Goal: Information Seeking & Learning: Learn about a topic

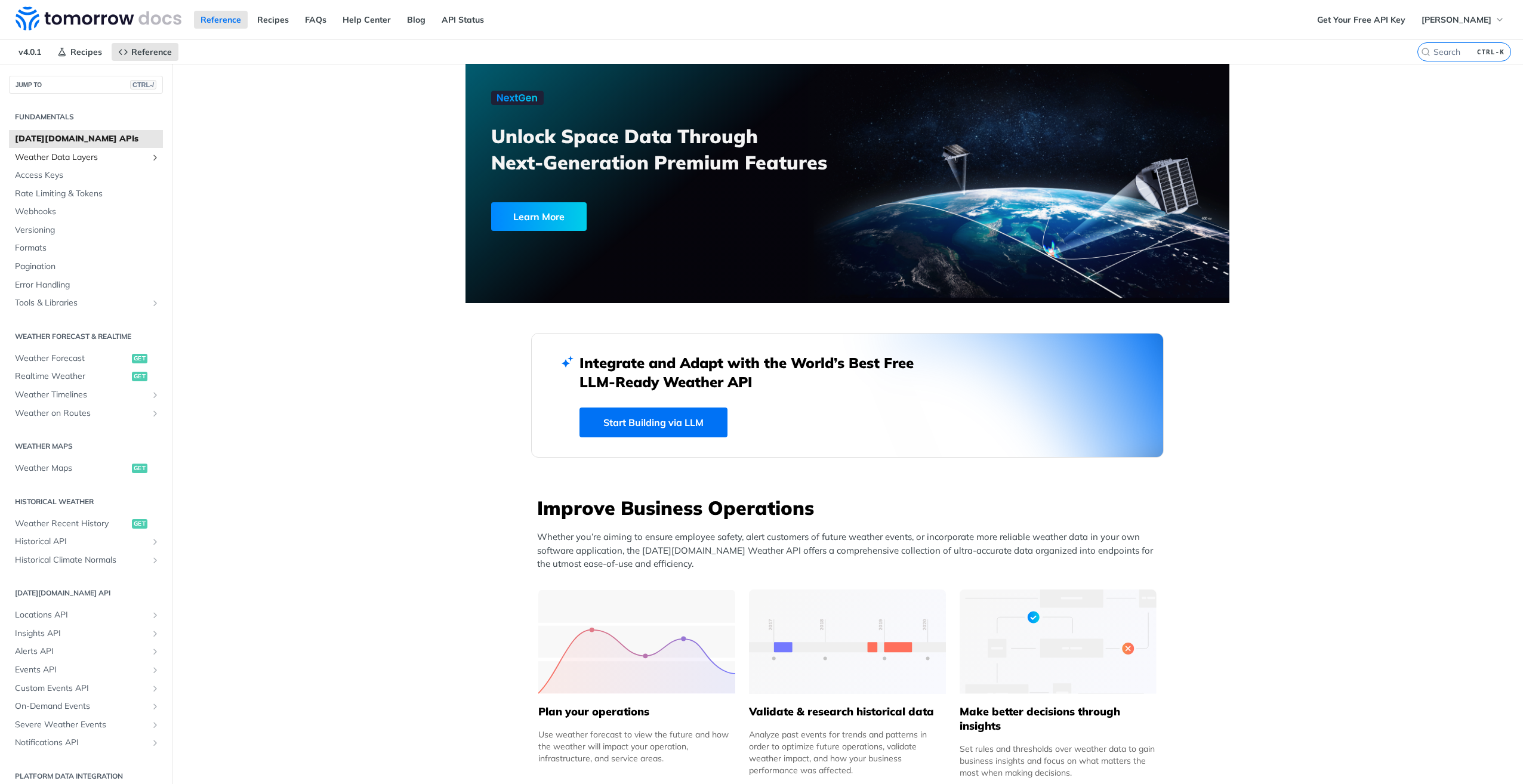
click at [127, 156] on span "Weather Data Layers" at bounding box center [81, 157] width 132 height 12
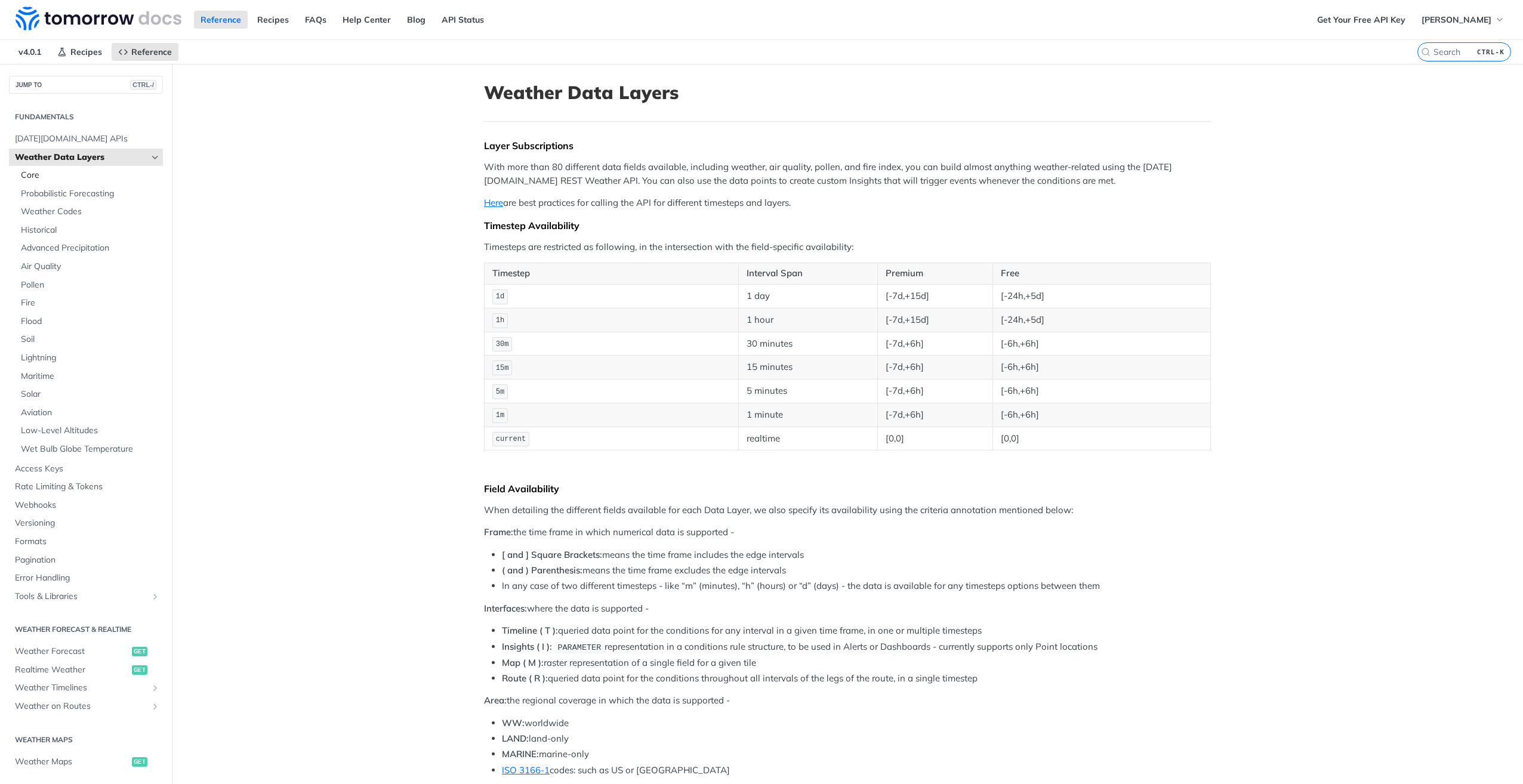
click at [48, 176] on span "Core" at bounding box center [90, 175] width 139 height 12
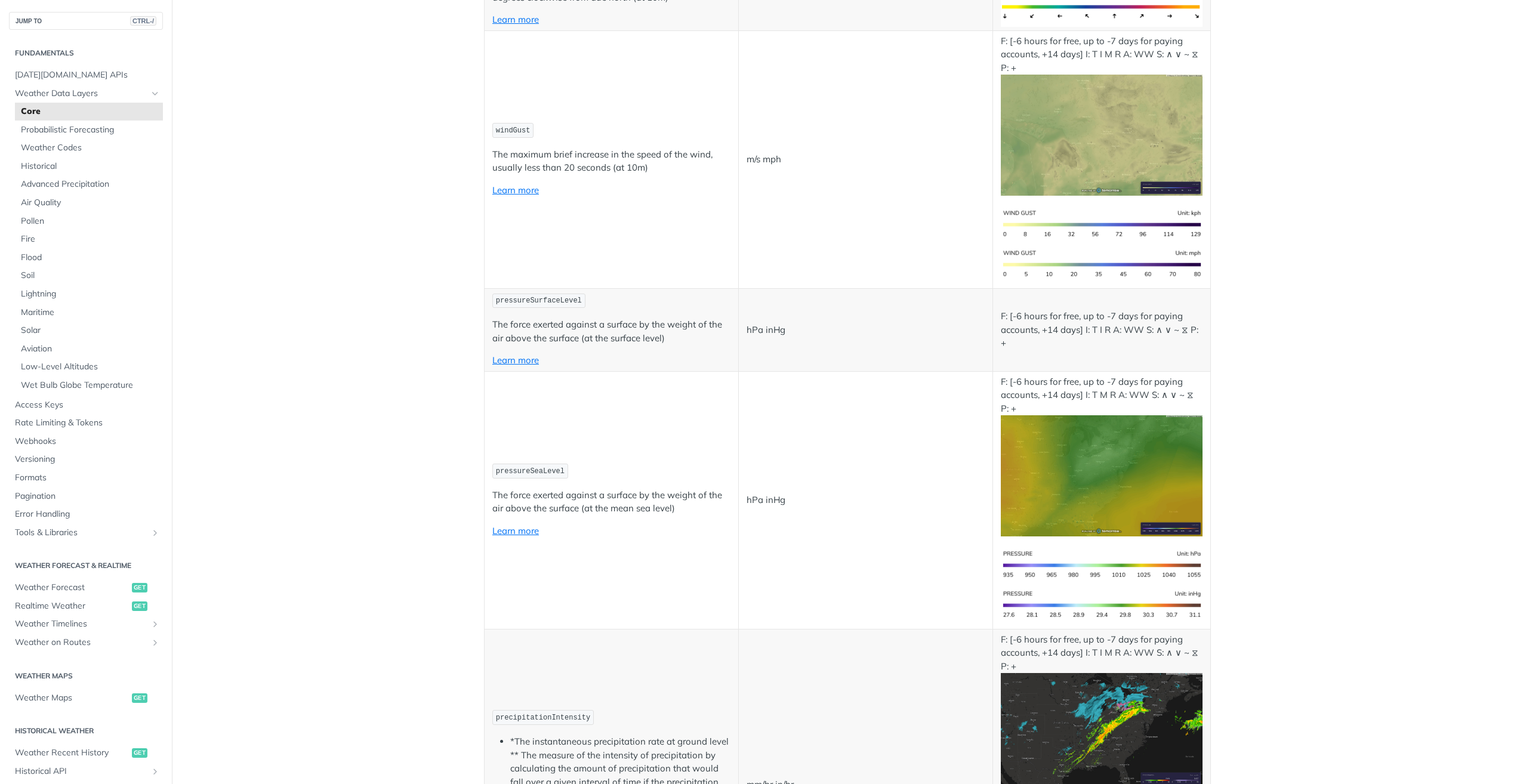
scroll to position [776, 0]
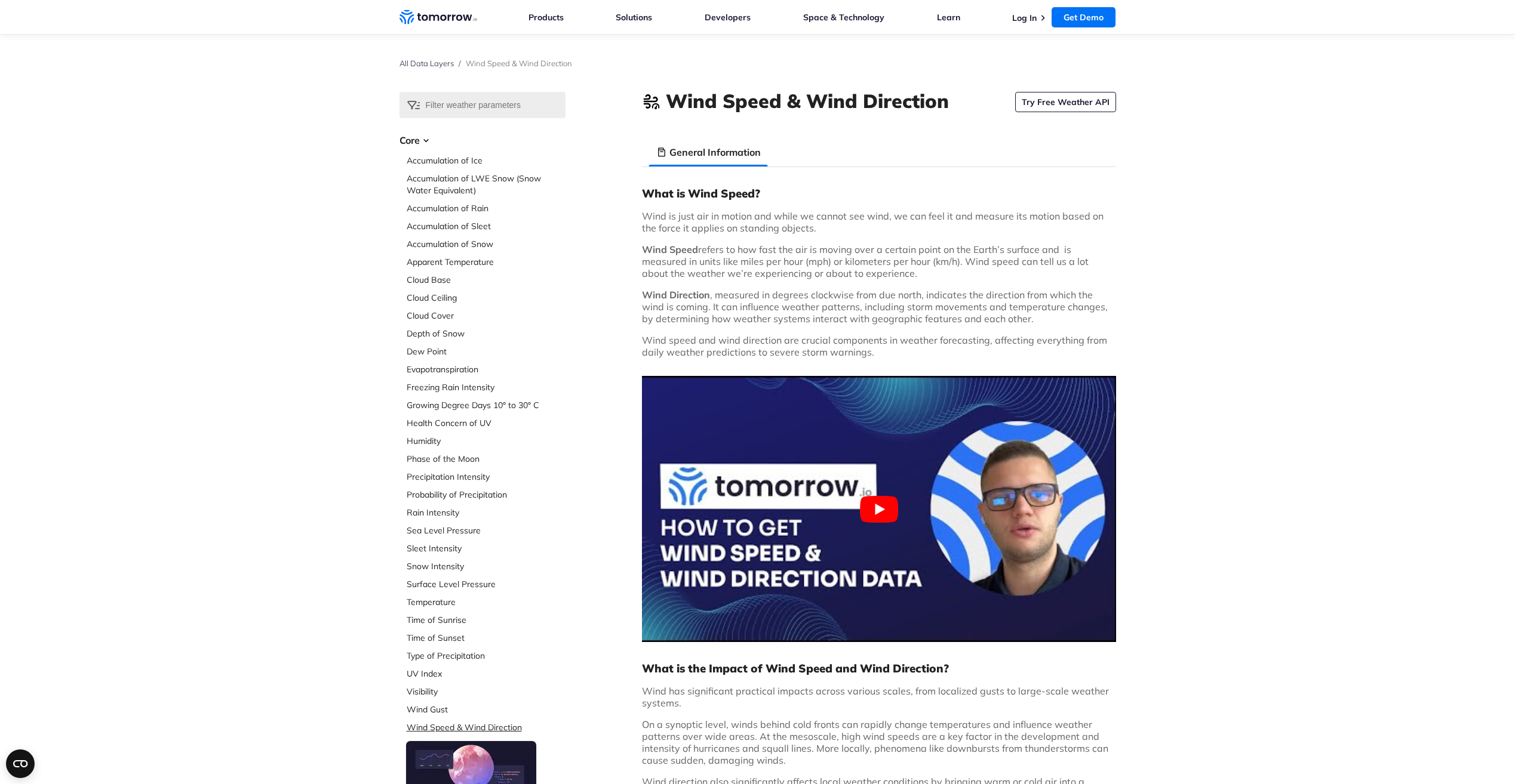
click at [444, 724] on link "Wind Speed & Wind Direction" at bounding box center [486, 728] width 159 height 12
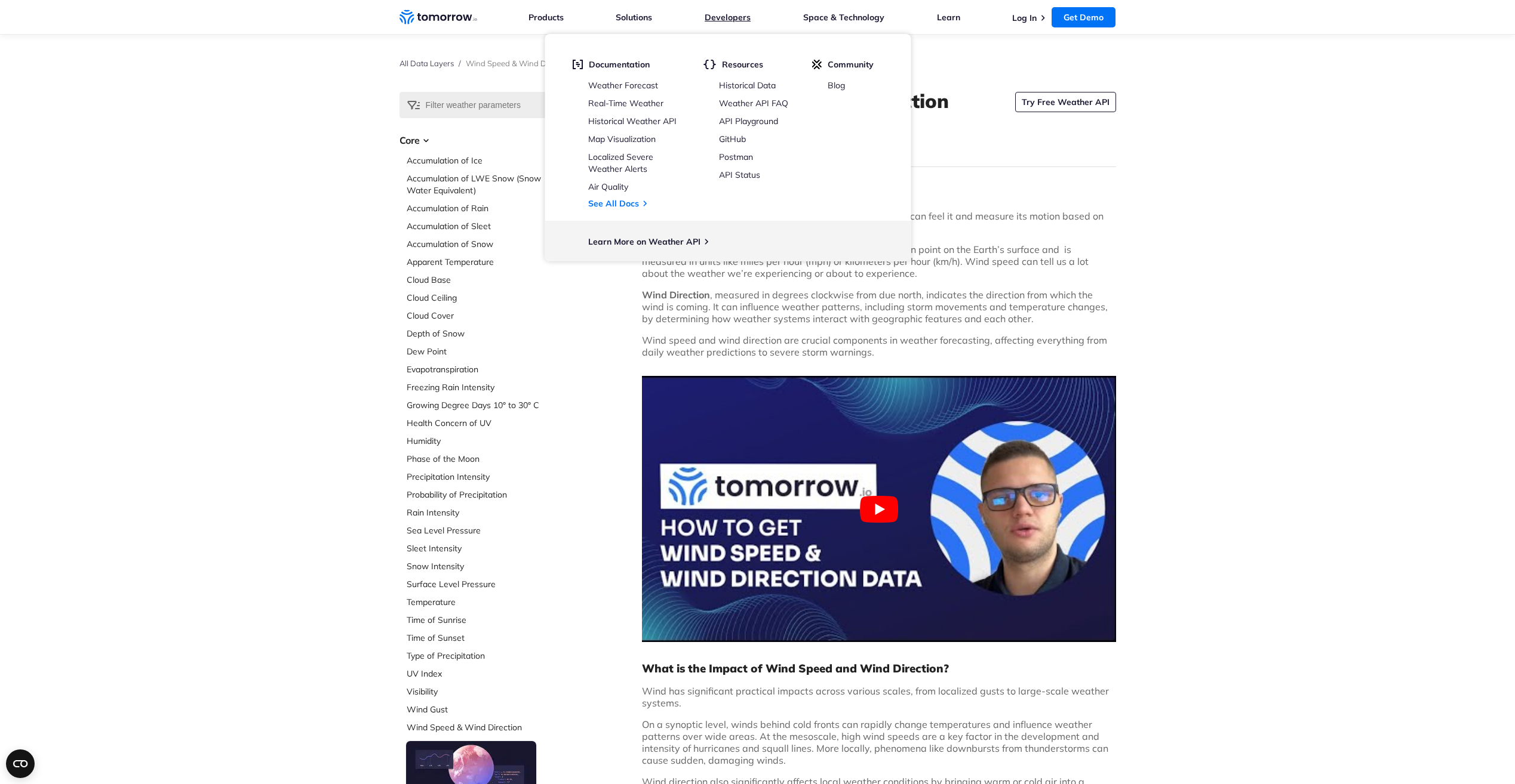
click at [743, 15] on link "Developers" at bounding box center [727, 17] width 46 height 11
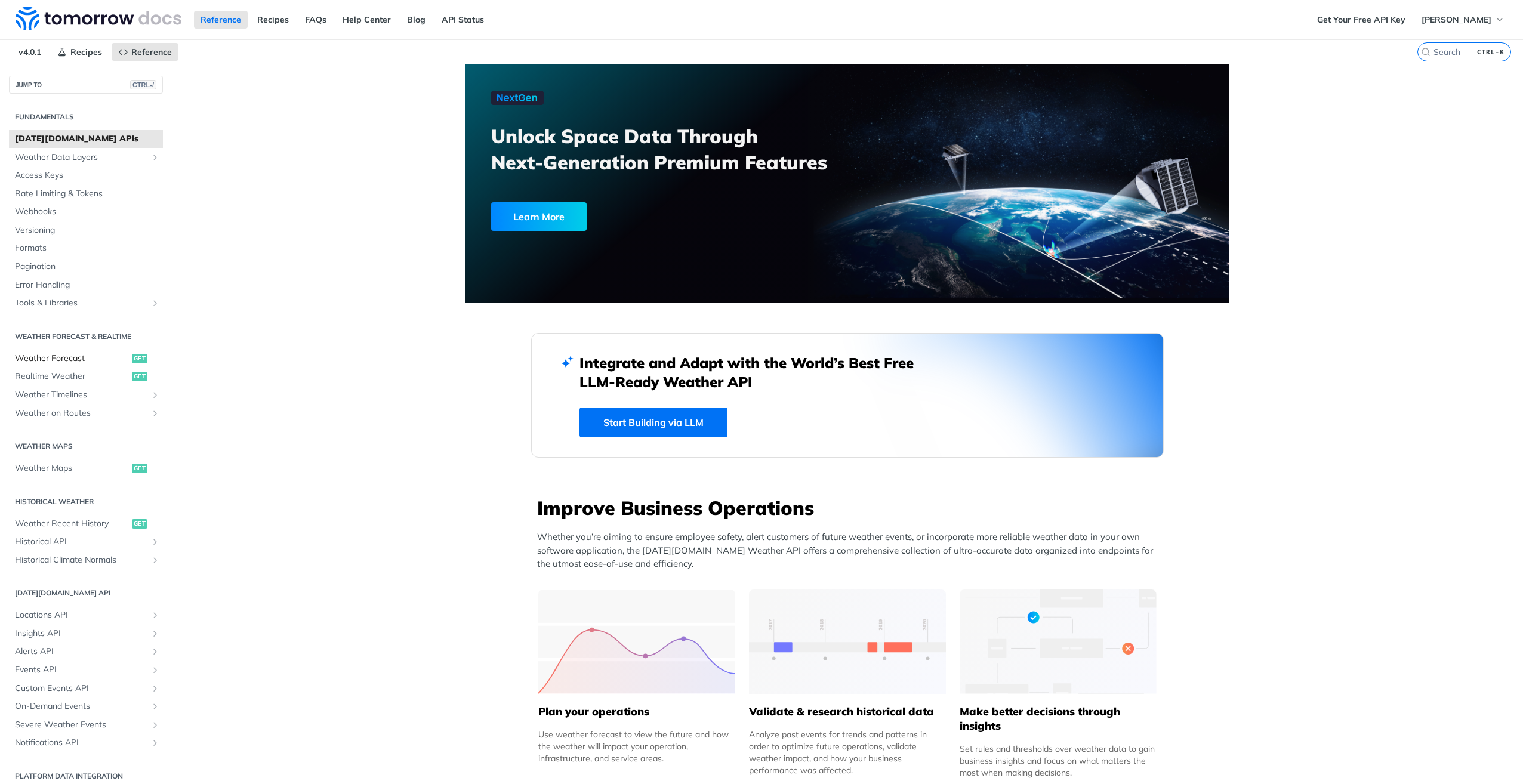
click at [90, 361] on span "Weather Forecast" at bounding box center [72, 359] width 114 height 12
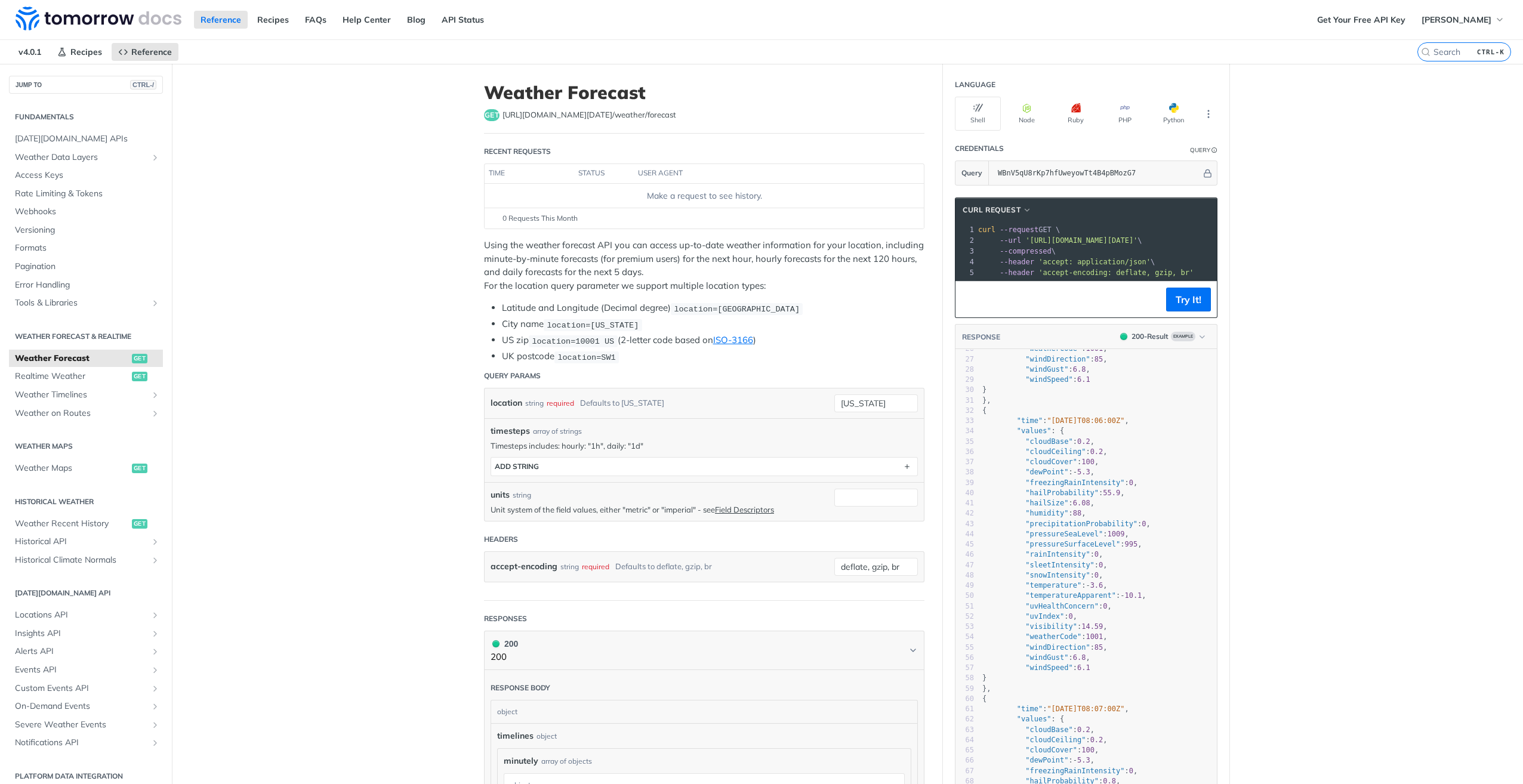
scroll to position [298, 0]
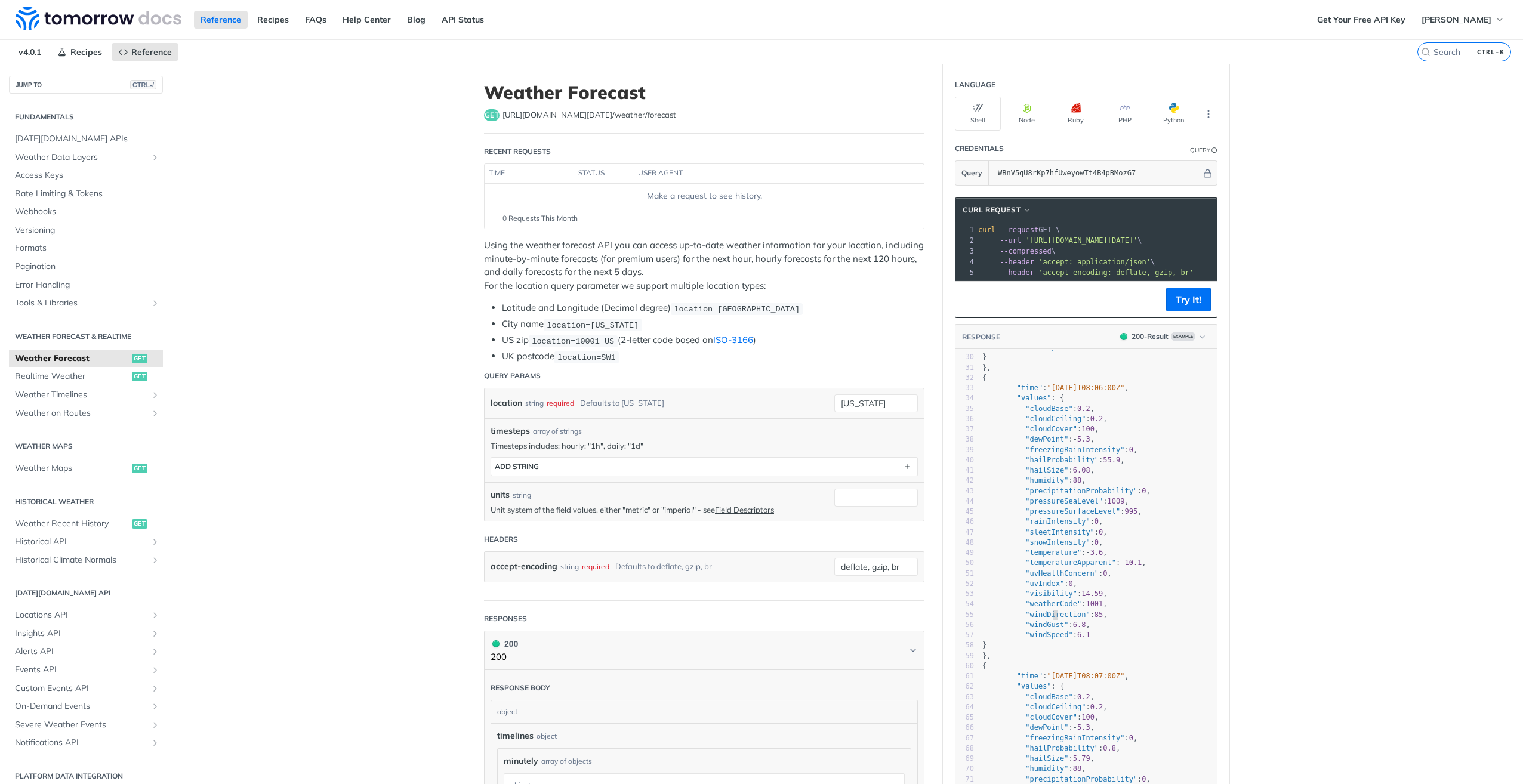
click at [1047, 618] on span ""windDirection"" at bounding box center [1057, 614] width 65 height 8
type textarea "windDirection"
click at [1047, 618] on span ""windDirection"" at bounding box center [1057, 614] width 65 height 8
click at [1034, 639] on span ""windSpeed"" at bounding box center [1049, 634] width 47 height 8
type textarea "windSpeed"
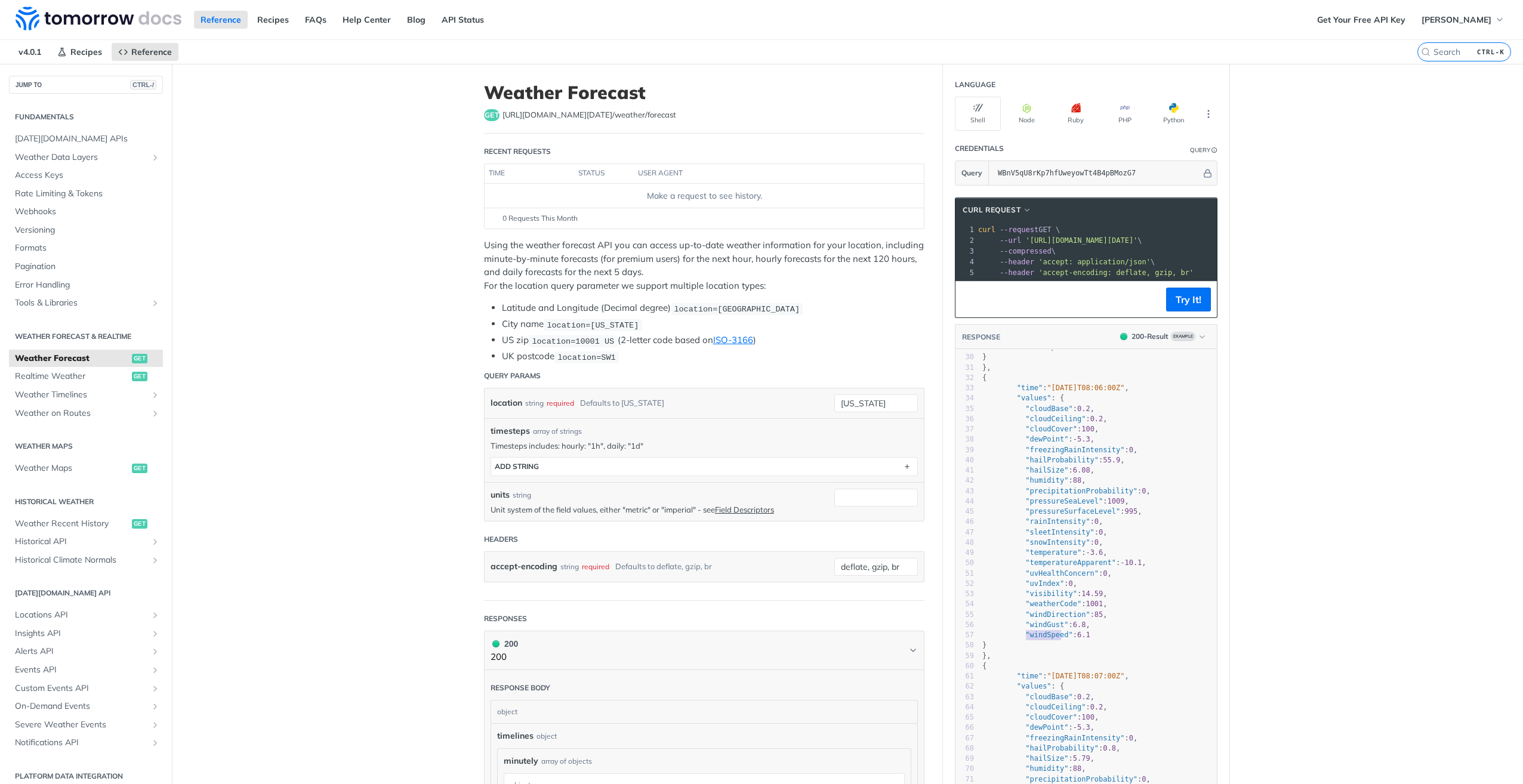
click at [1034, 639] on span ""windSpeed"" at bounding box center [1049, 634] width 47 height 8
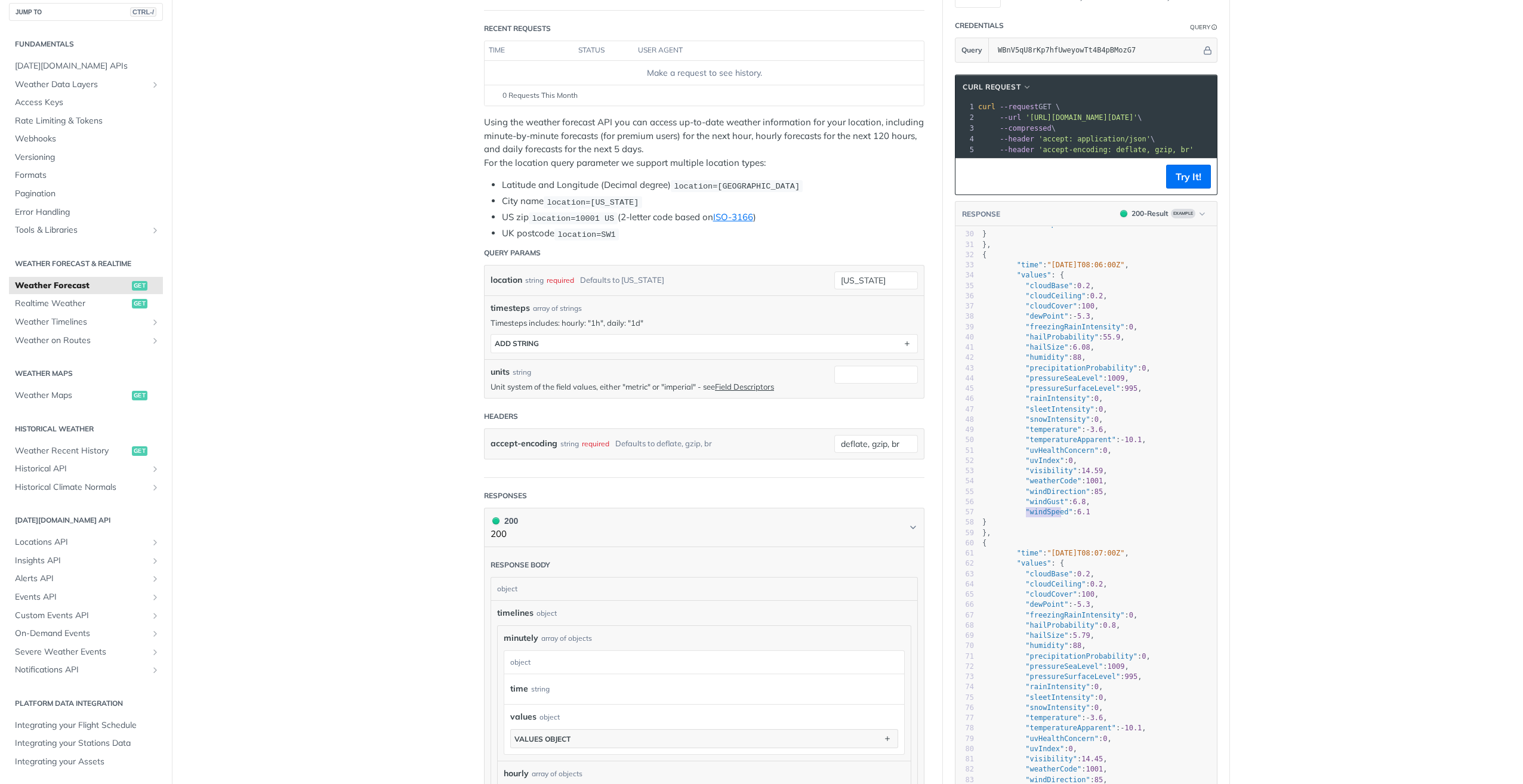
scroll to position [119, 0]
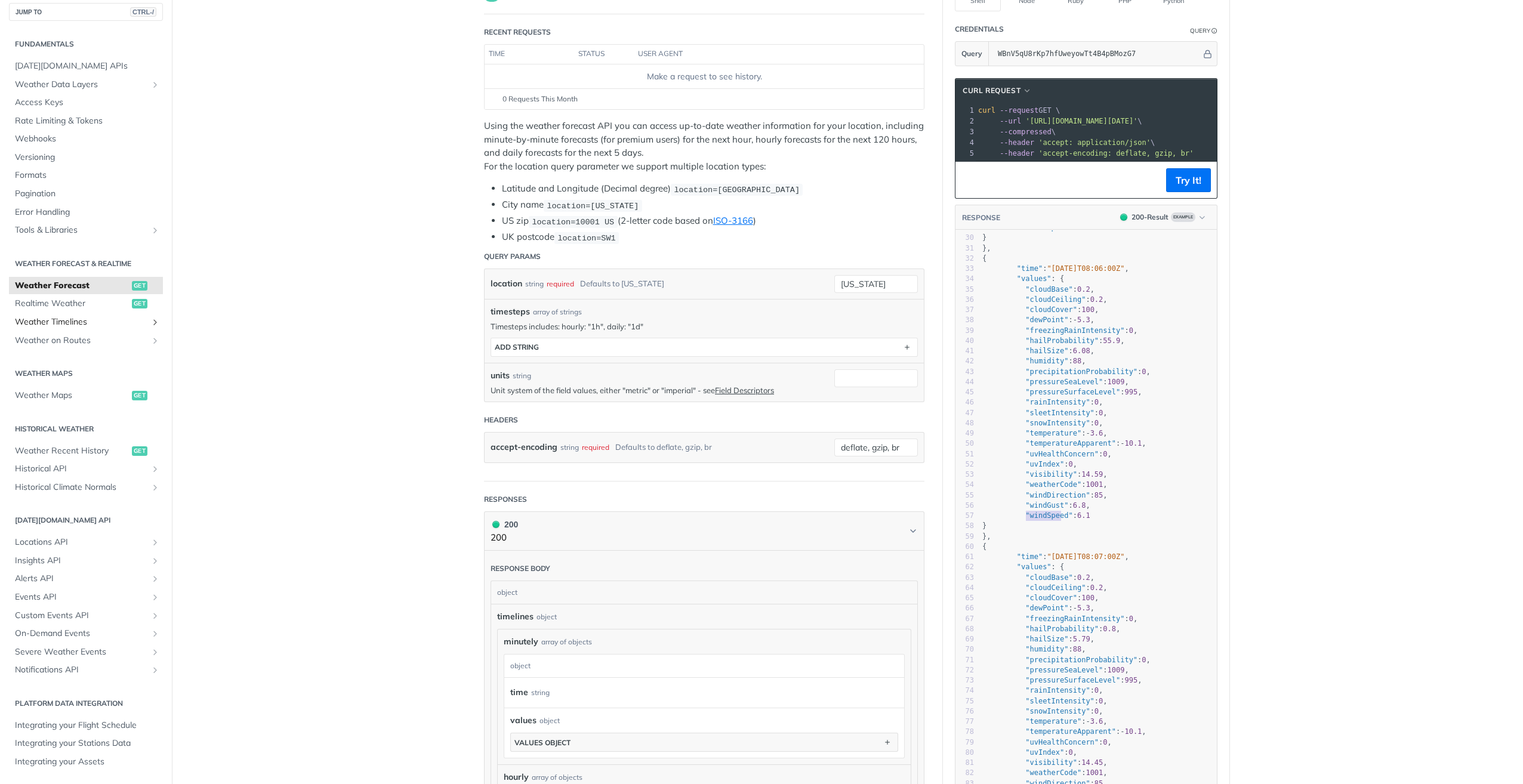
click at [92, 324] on span "Weather Timelines" at bounding box center [81, 322] width 132 height 12
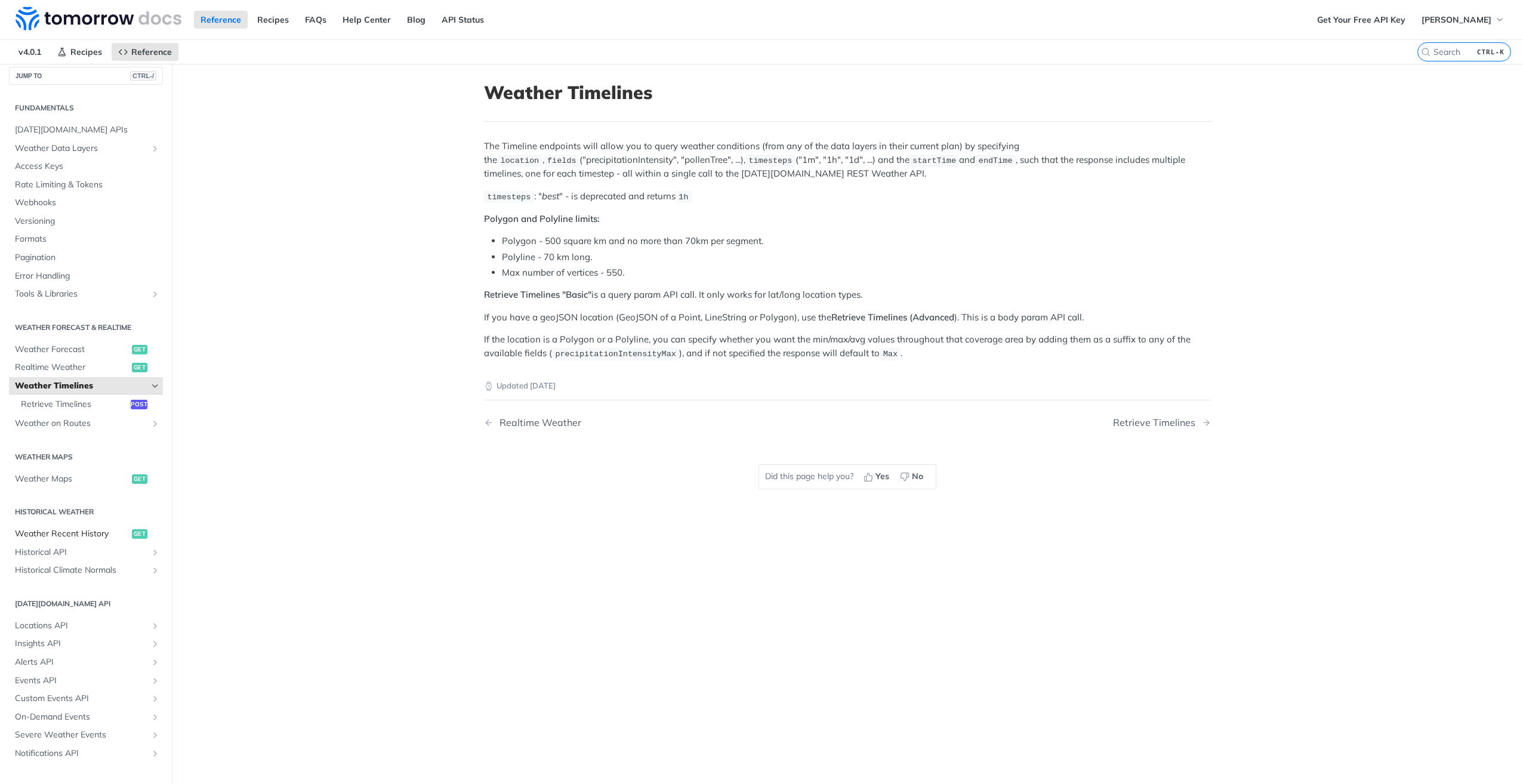
click at [82, 536] on span "Weather Recent History" at bounding box center [72, 534] width 114 height 12
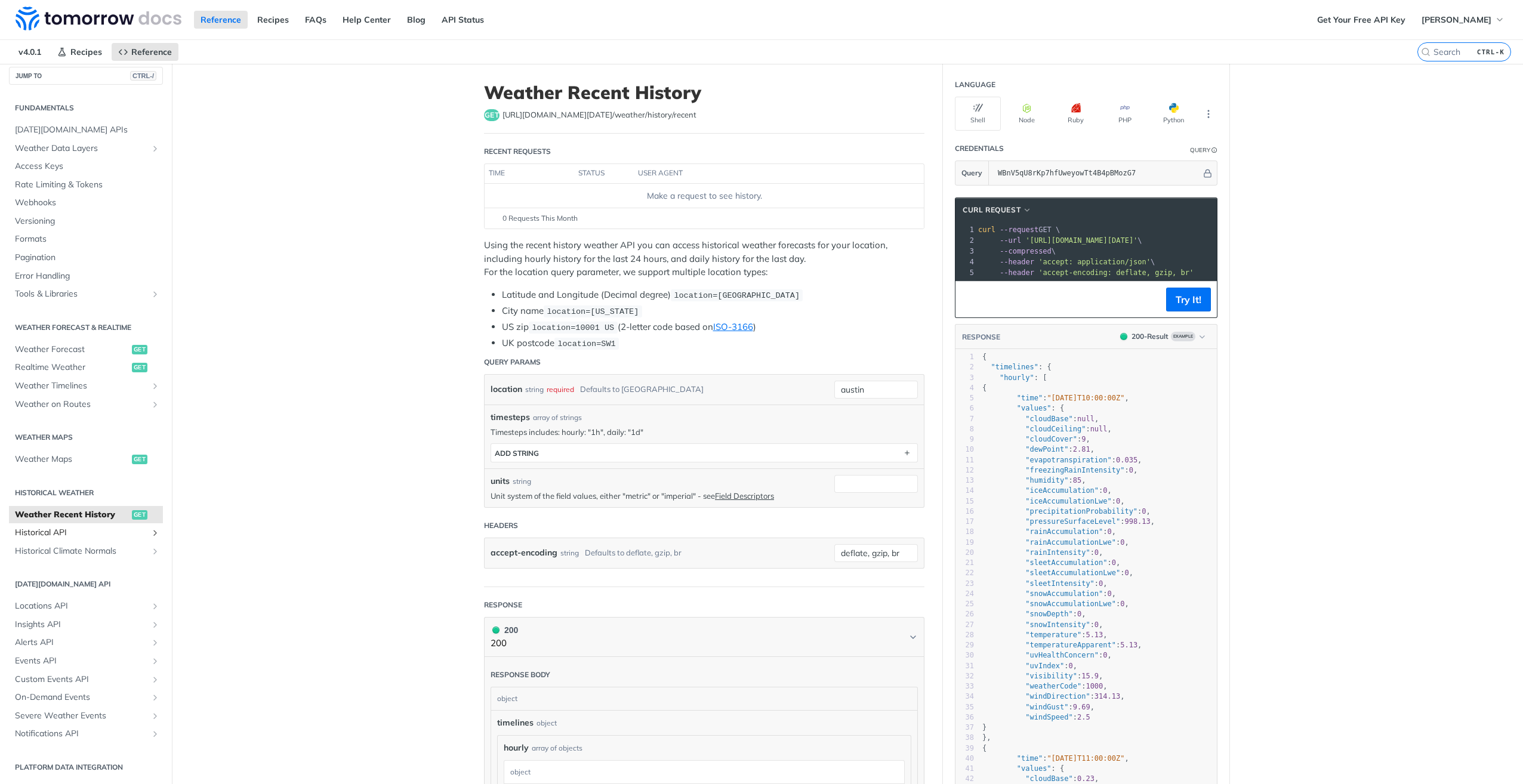
click at [69, 534] on span "Historical API" at bounding box center [81, 533] width 132 height 12
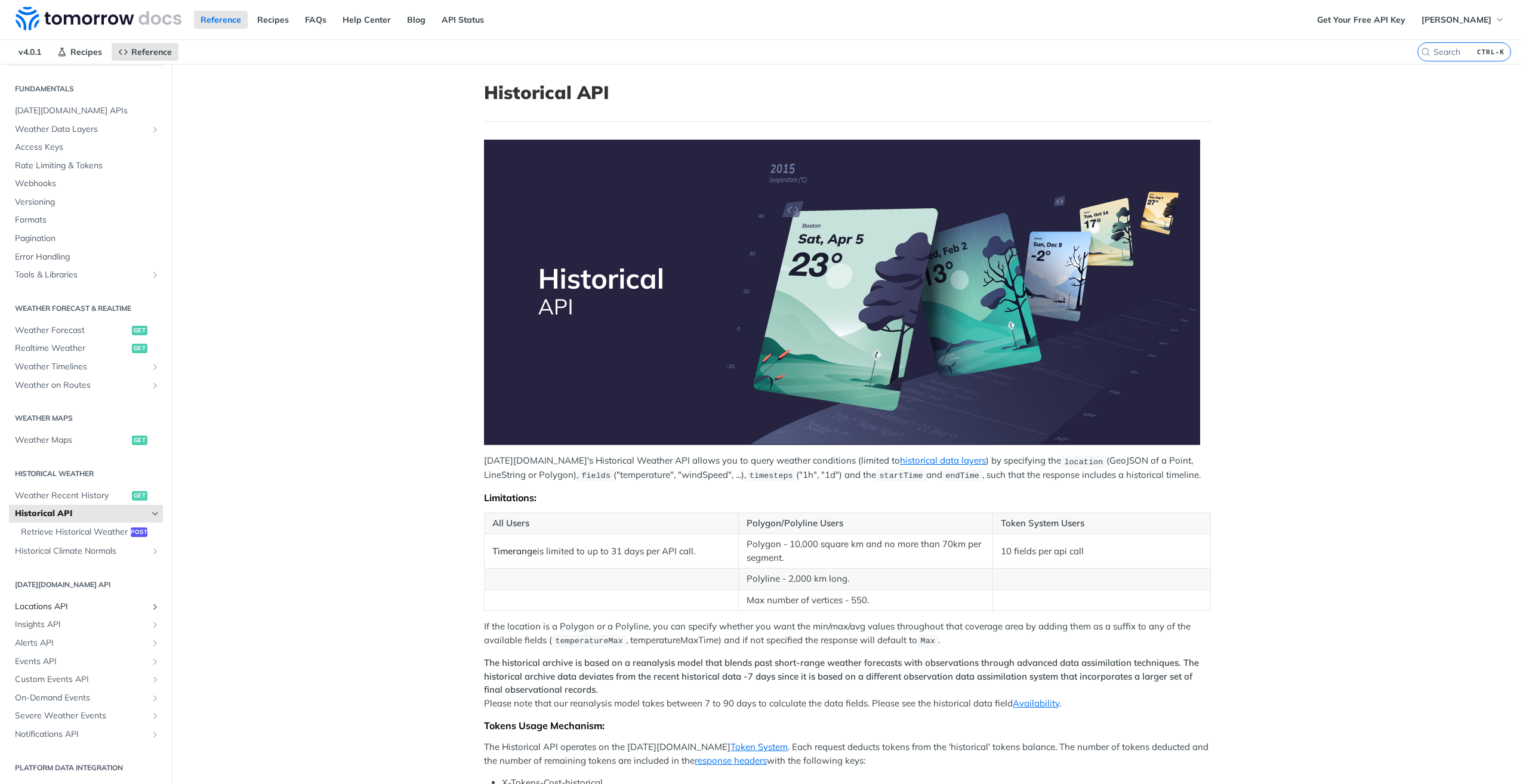
scroll to position [40, 0]
click at [100, 361] on span "Weather Timelines" at bounding box center [81, 367] width 132 height 12
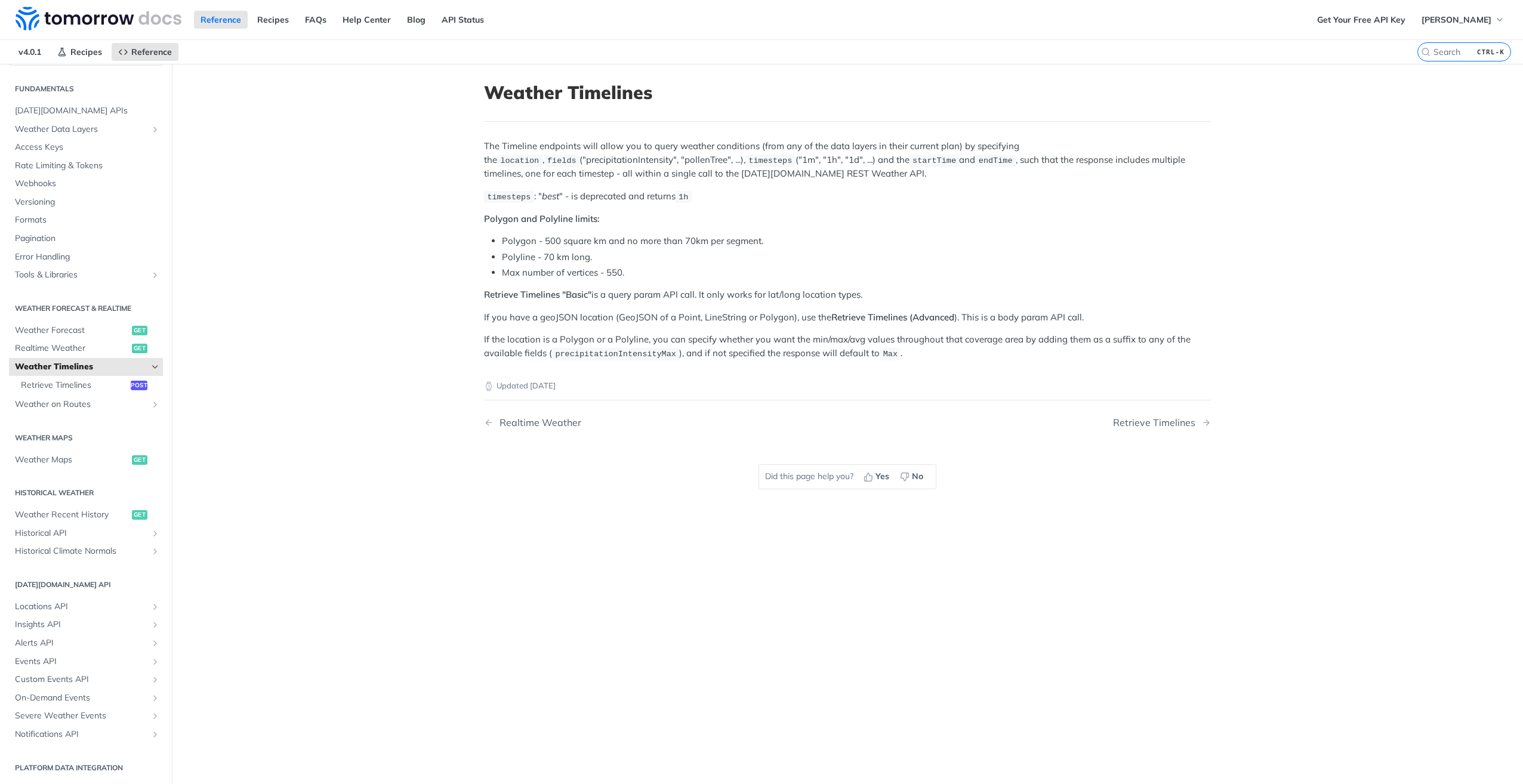
scroll to position [28, 0]
click at [71, 331] on span "Weather Forecast" at bounding box center [72, 330] width 114 height 12
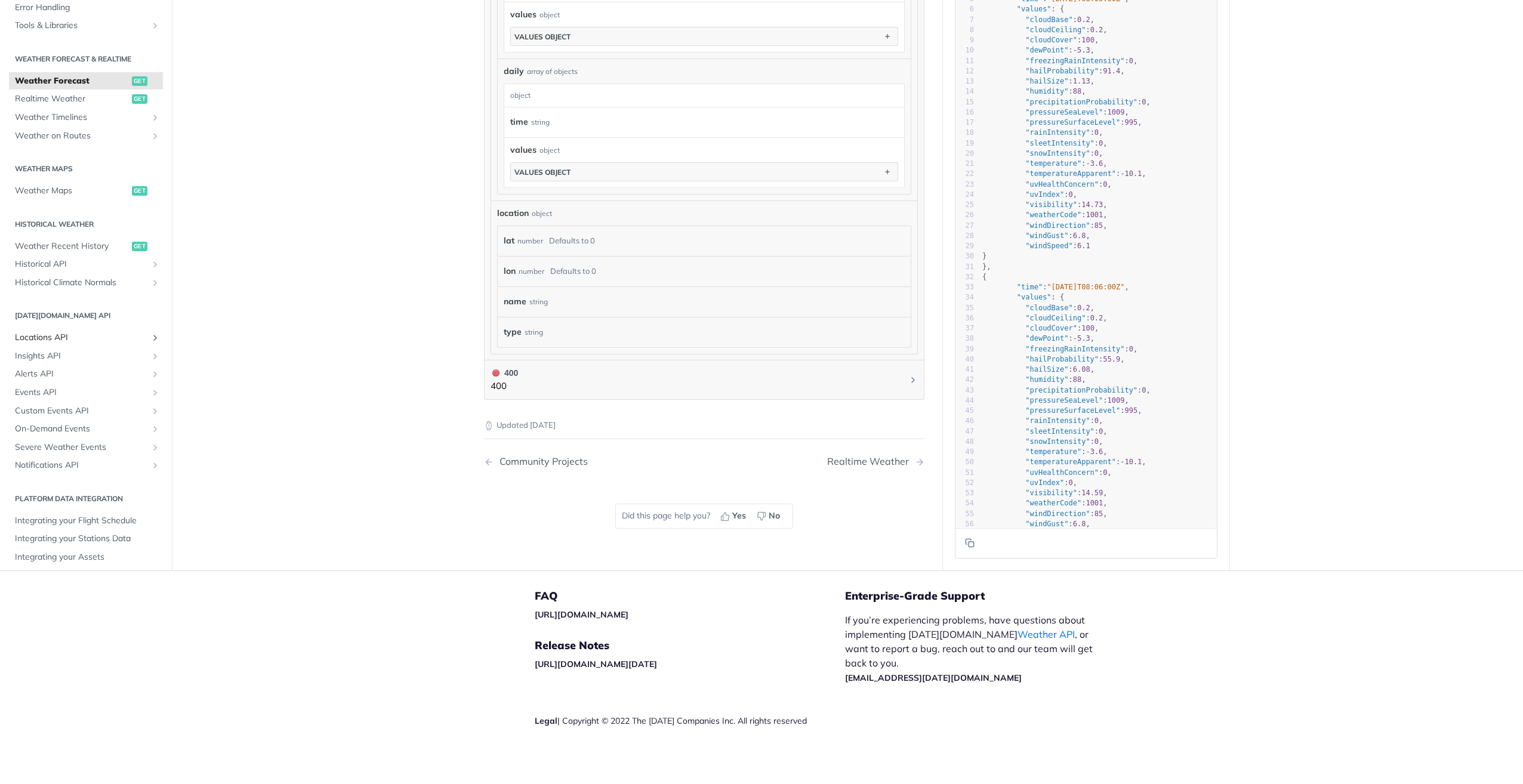
scroll to position [483, 0]
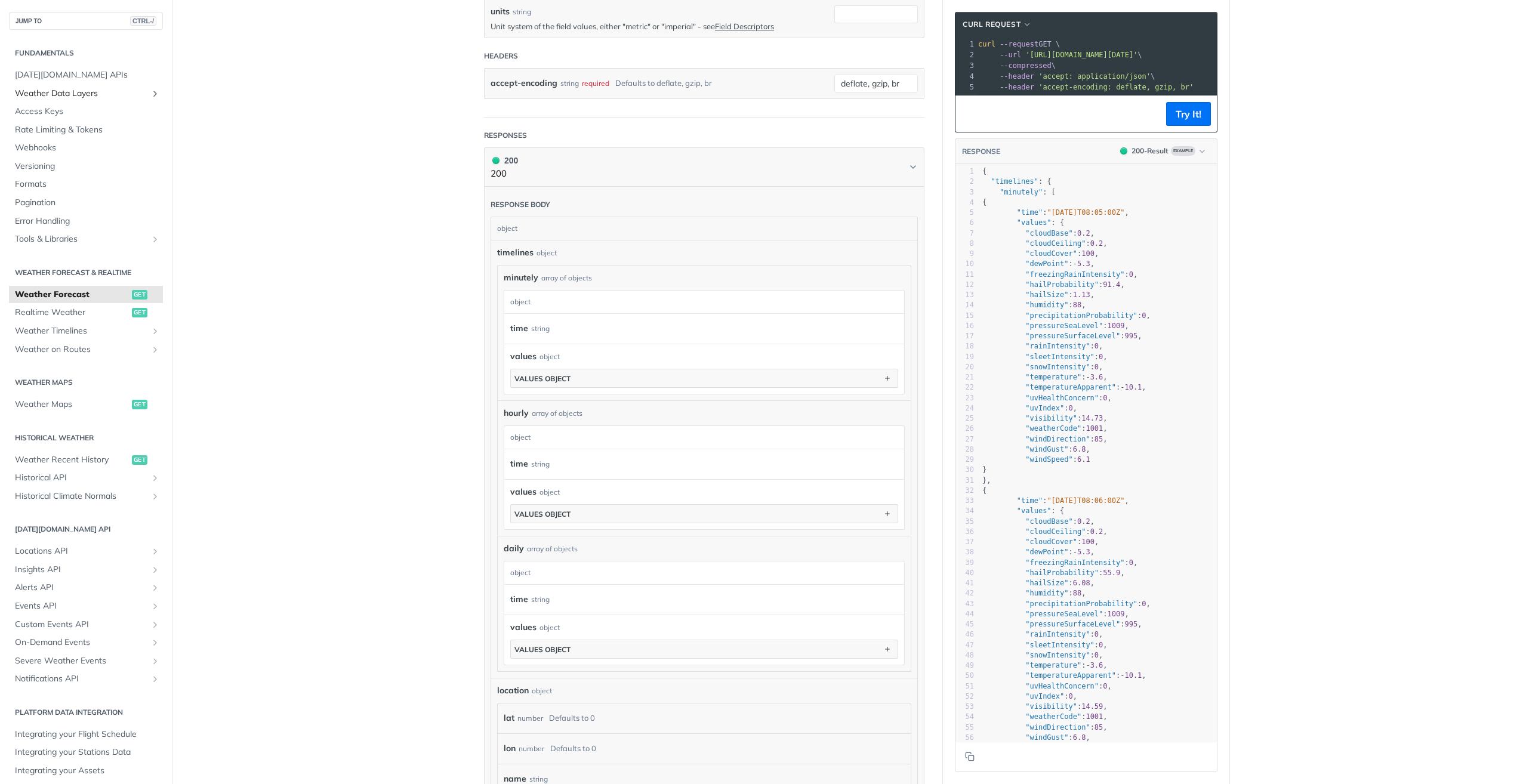
click at [74, 93] on span "Weather Data Layers" at bounding box center [81, 93] width 132 height 12
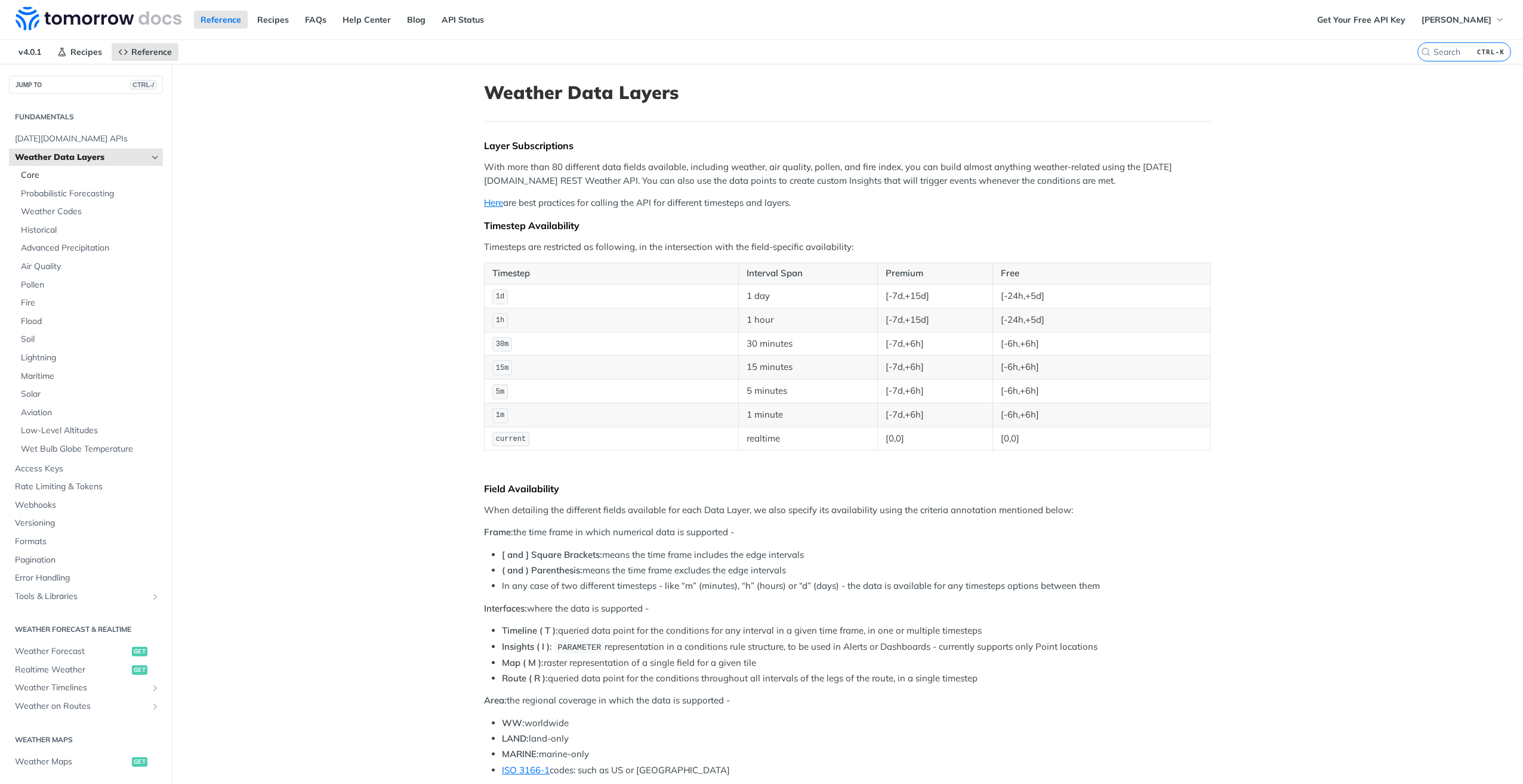
click at [33, 178] on span "Core" at bounding box center [90, 175] width 139 height 12
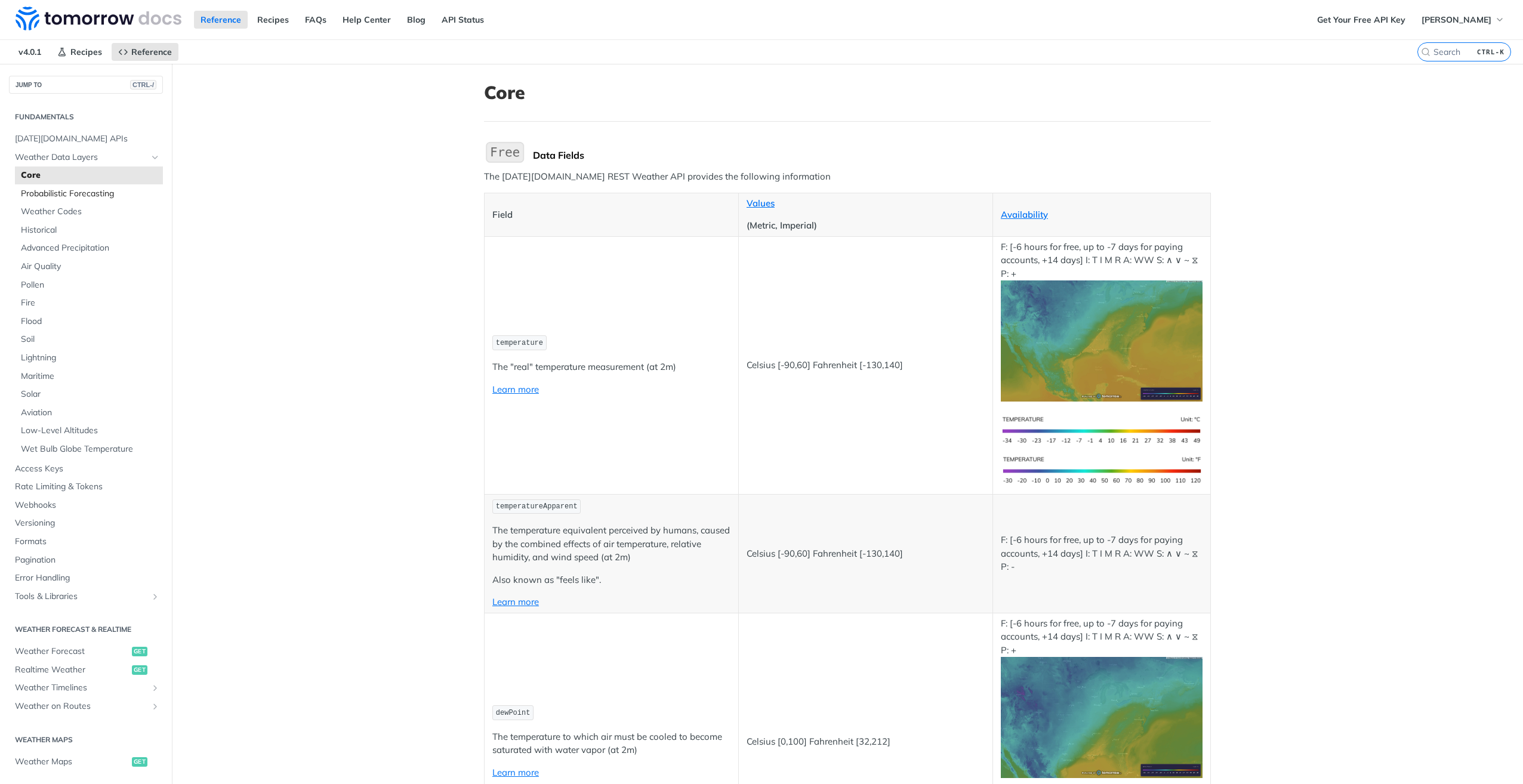
click at [55, 194] on span "Probabilistic Forecasting" at bounding box center [90, 194] width 139 height 12
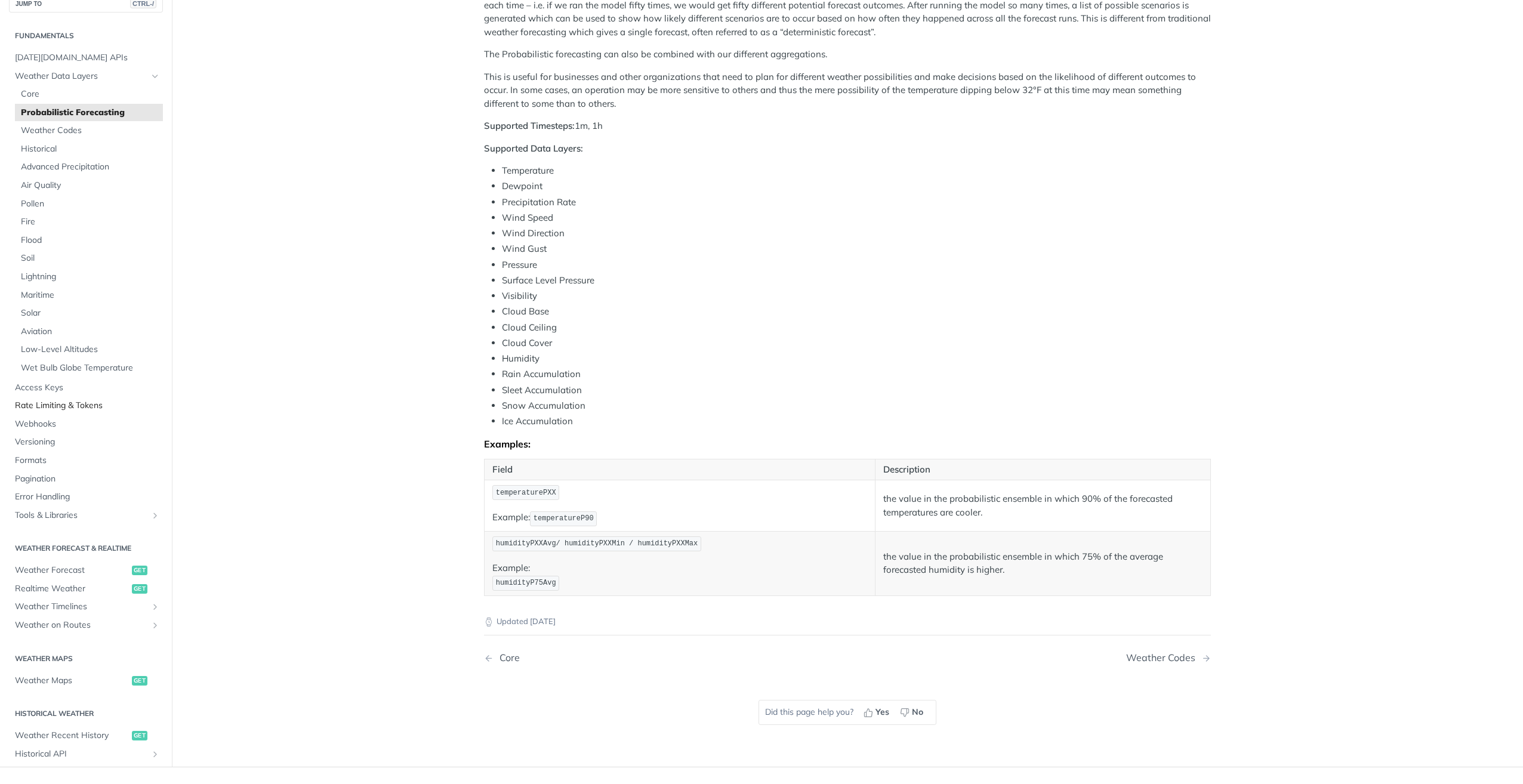
scroll to position [239, 0]
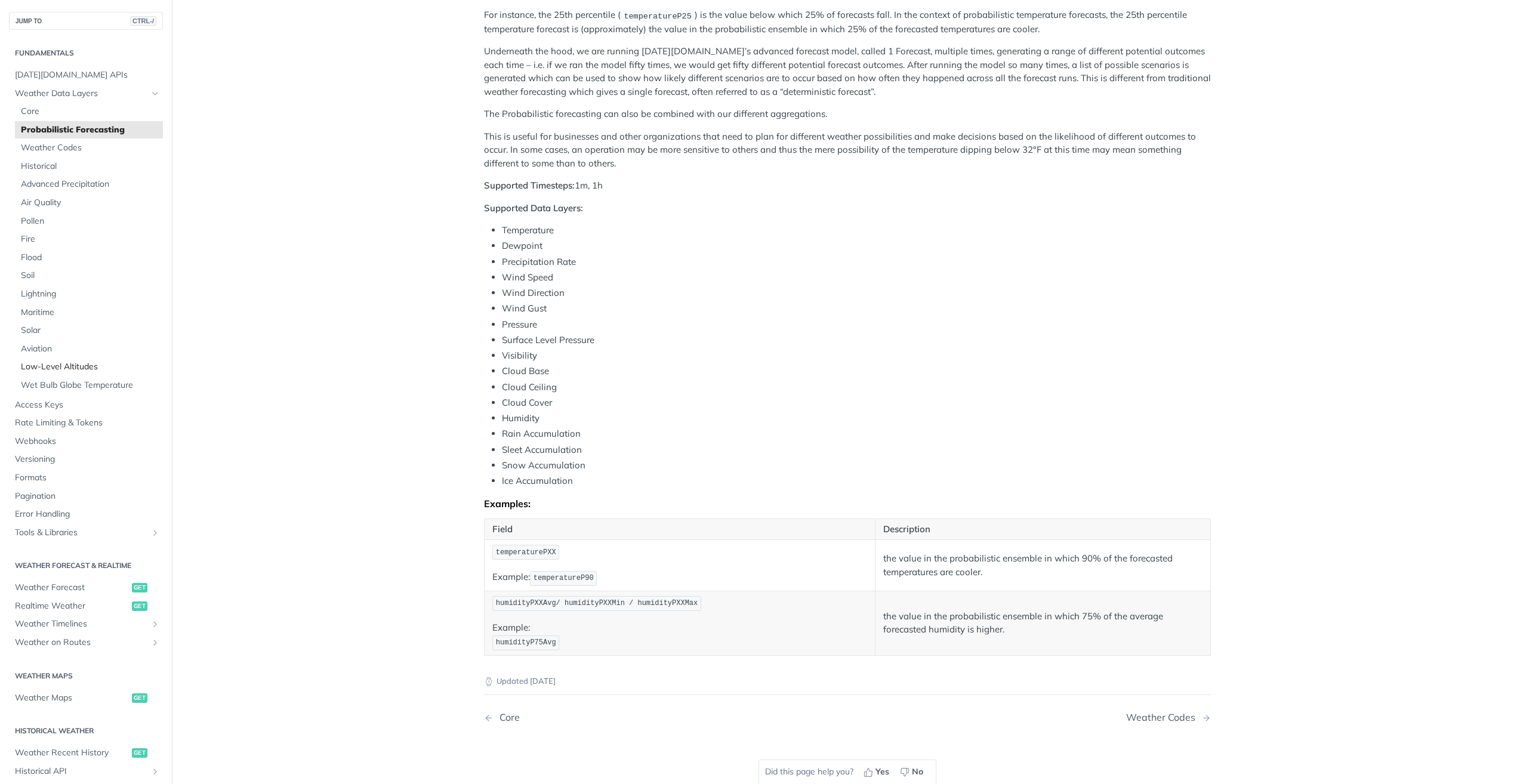
click at [80, 368] on span "Low-Level Altitudes" at bounding box center [90, 367] width 139 height 12
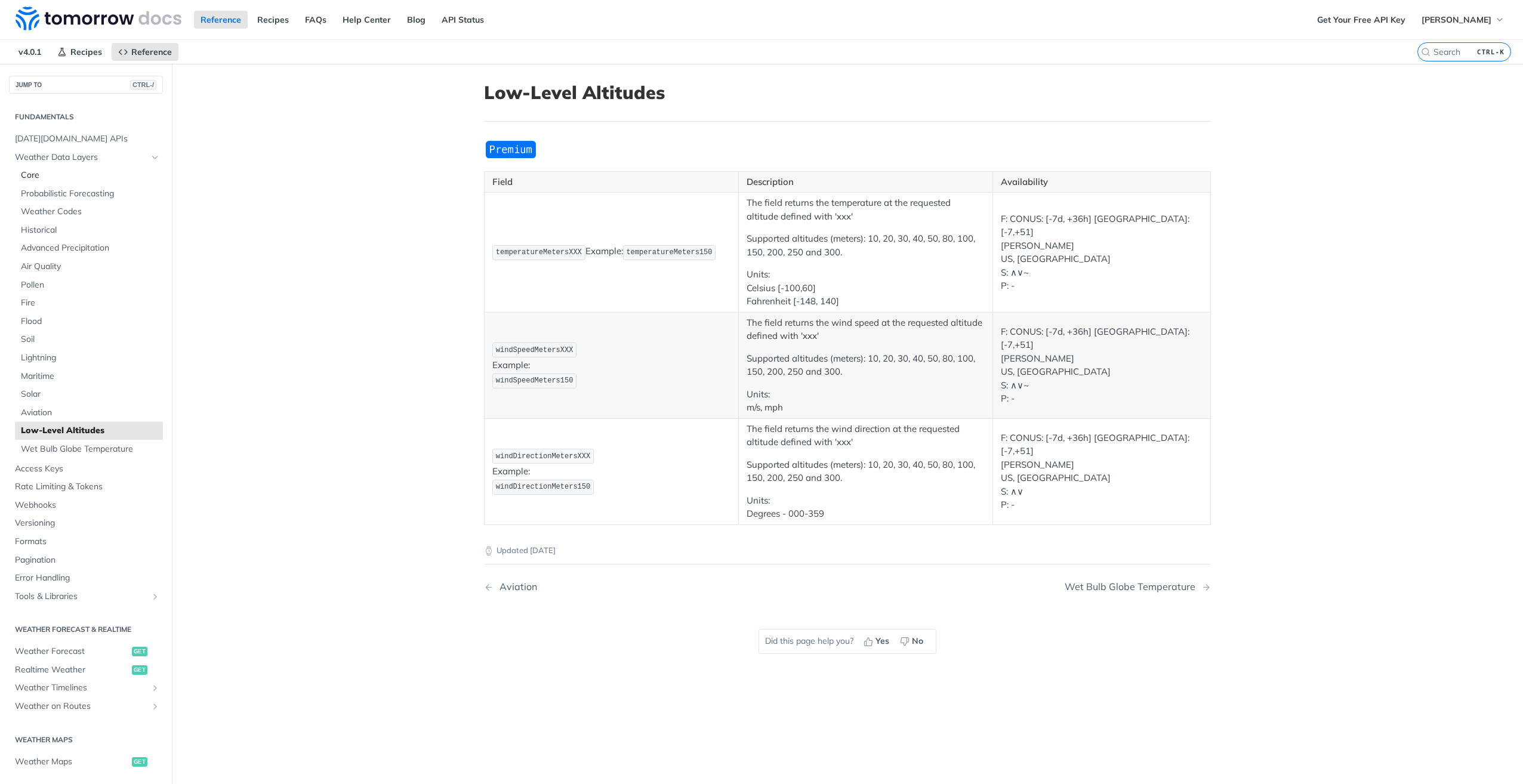
click at [27, 173] on span "Core" at bounding box center [90, 175] width 139 height 12
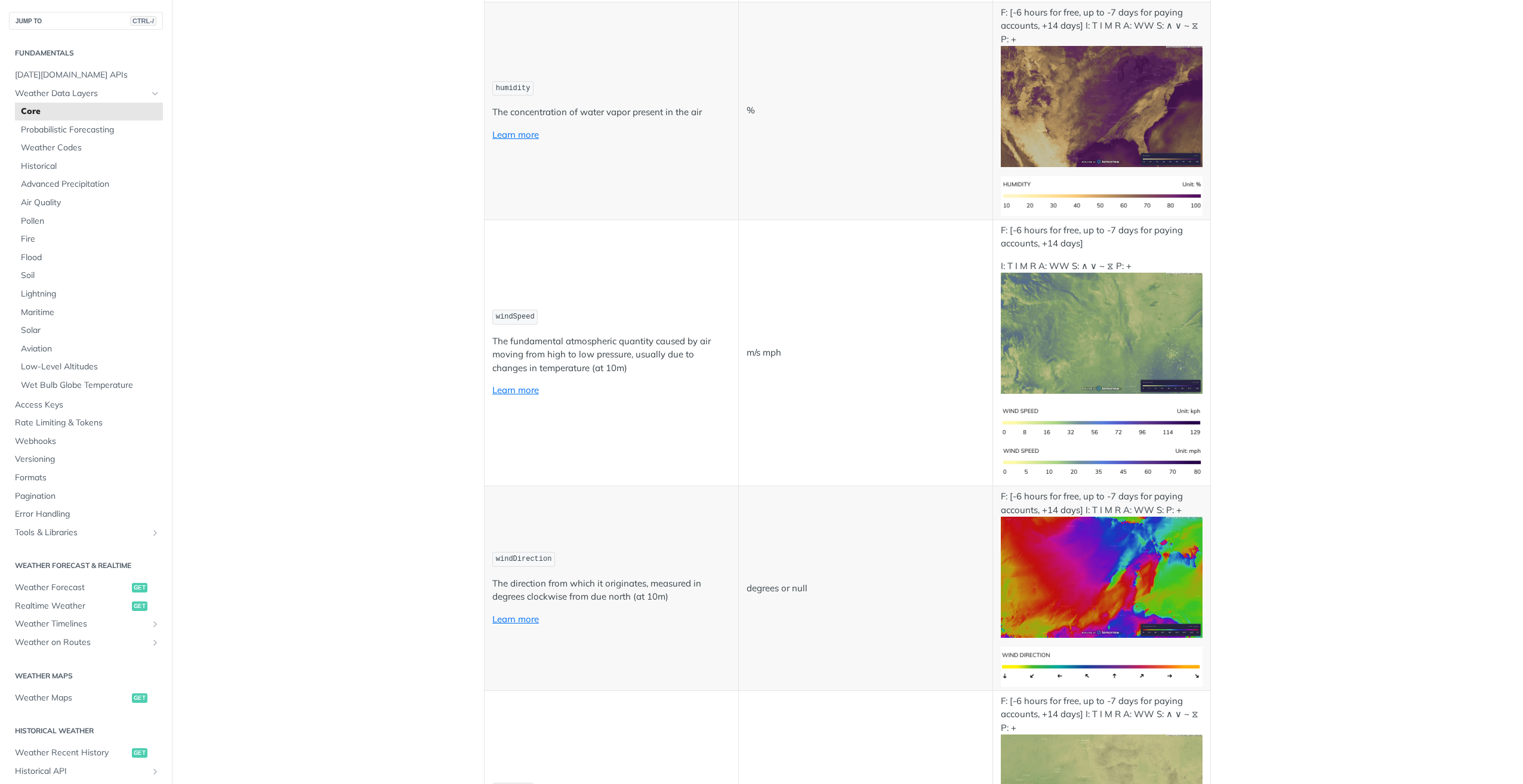
scroll to position [836, 0]
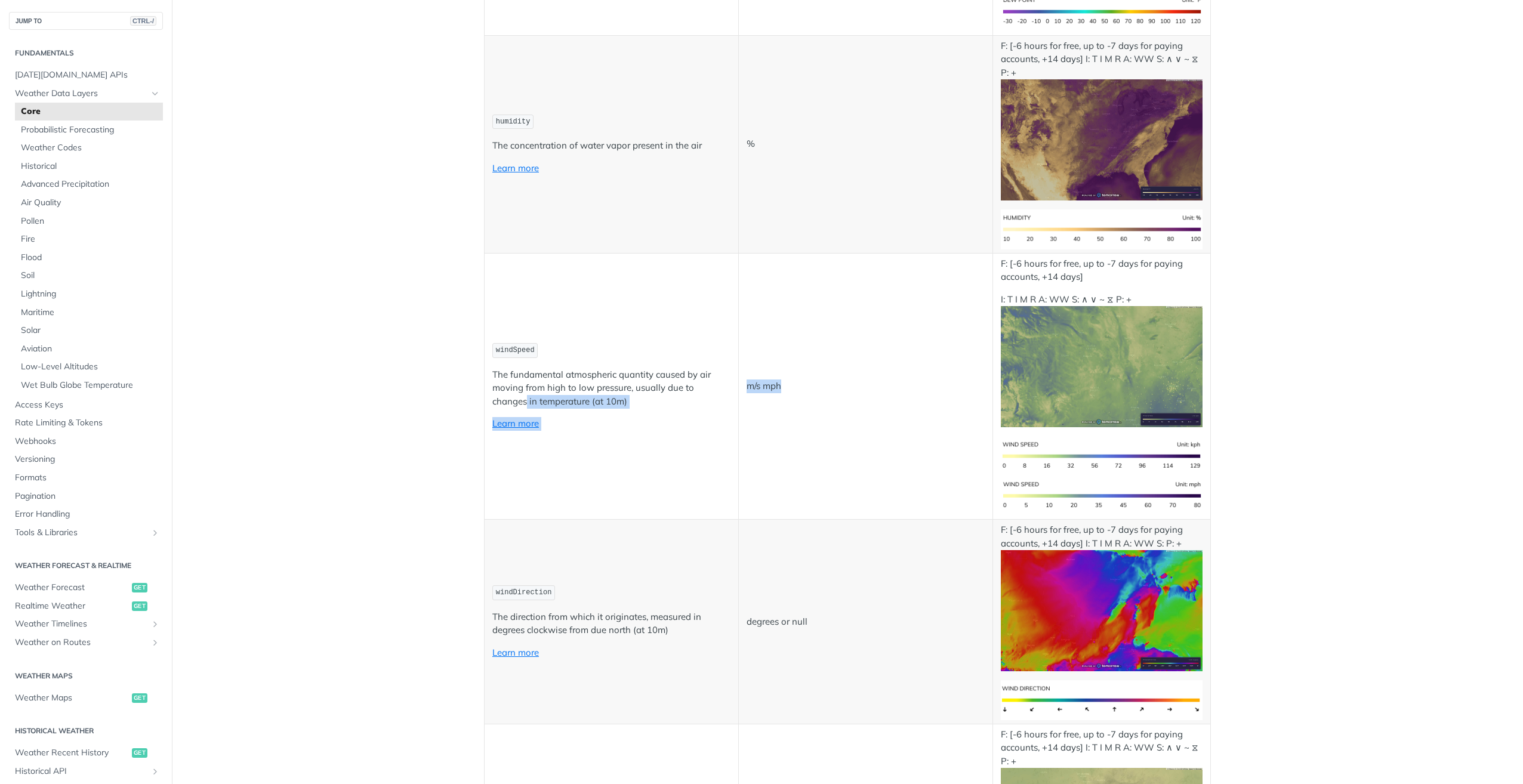
drag, startPoint x: 781, startPoint y: 384, endPoint x: 727, endPoint y: 385, distance: 54.0
click at [727, 385] on tr "windSpeed The fundamental atmospheric quantity caused by air moving from high t…" at bounding box center [848, 386] width 727 height 267
drag, startPoint x: 727, startPoint y: 385, endPoint x: 562, endPoint y: 375, distance: 165.3
click at [562, 375] on p "The fundamental atmospheric quantity caused by air moving from high to low pres…" at bounding box center [611, 388] width 238 height 40
click at [502, 423] on link "Learn more" at bounding box center [515, 423] width 46 height 11
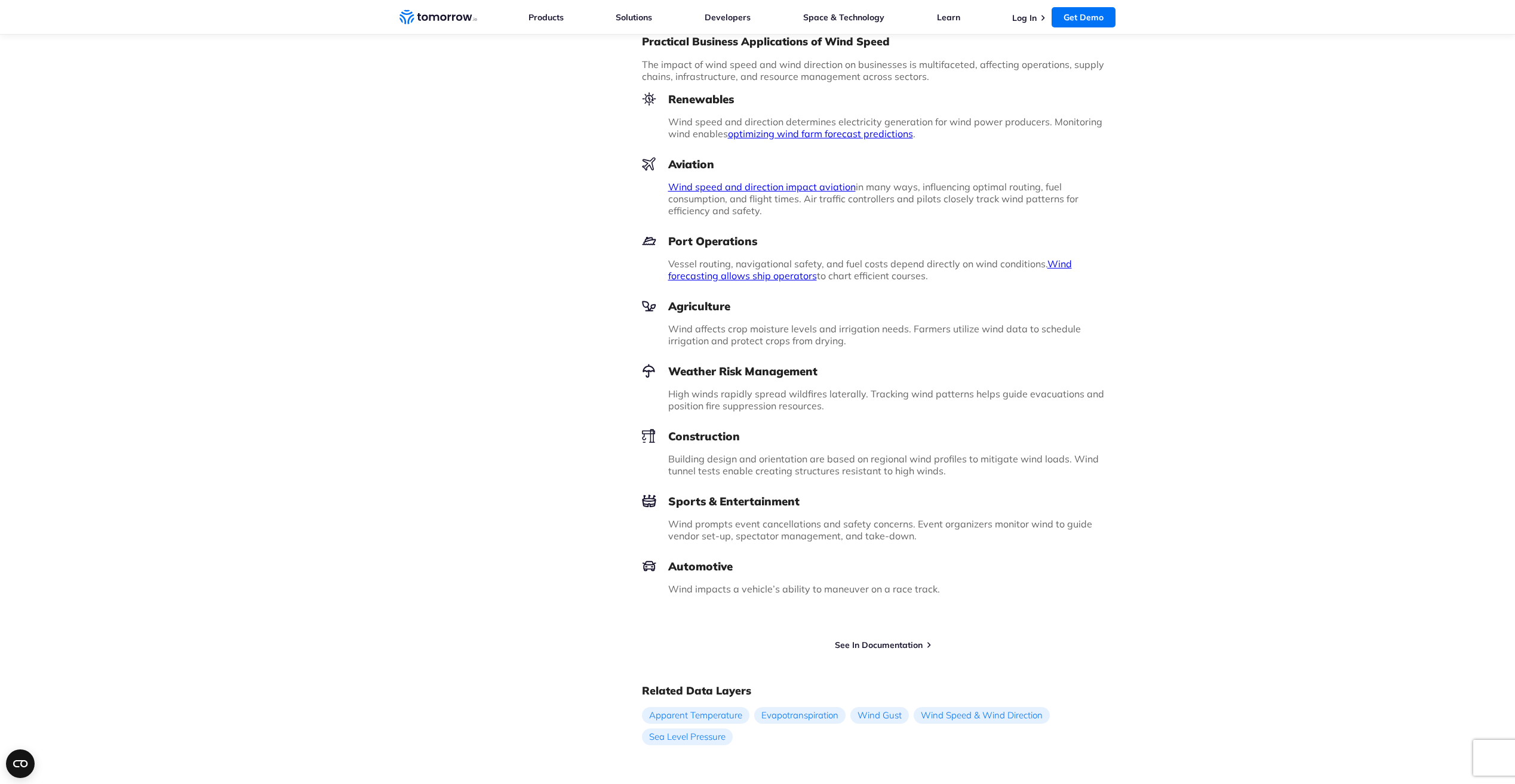
scroll to position [1133, 0]
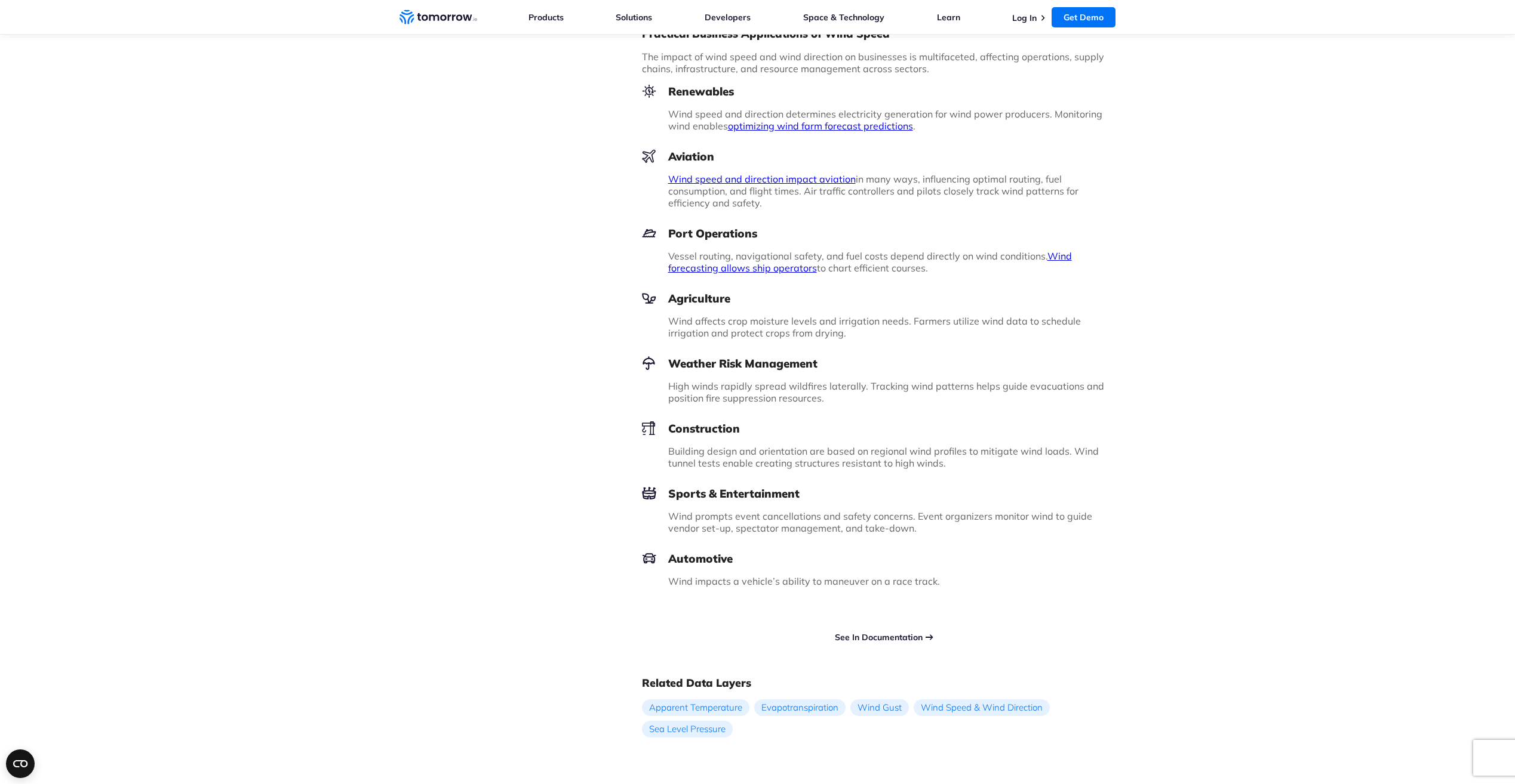
click at [877, 640] on link "See In Documentation" at bounding box center [878, 637] width 87 height 11
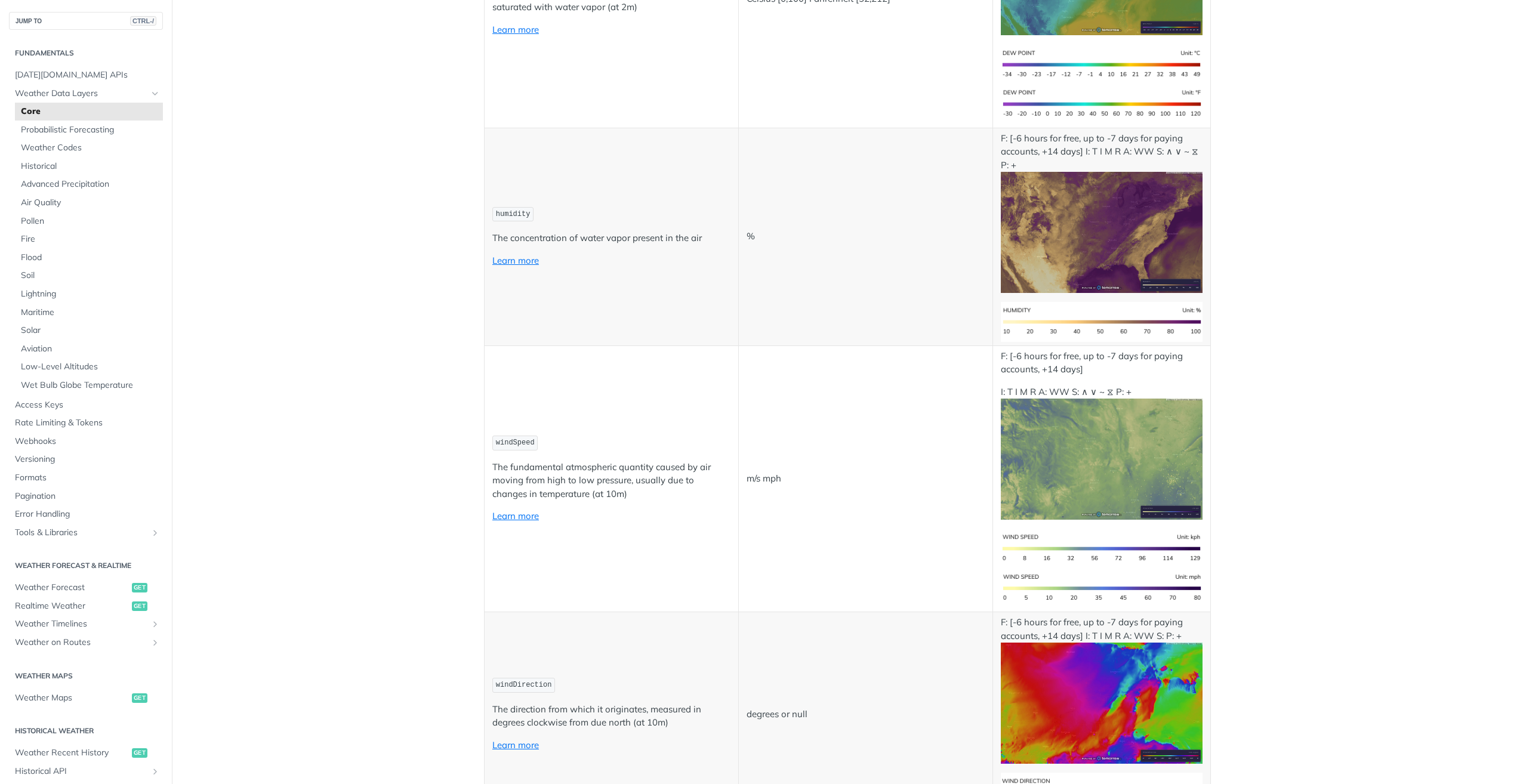
scroll to position [776, 0]
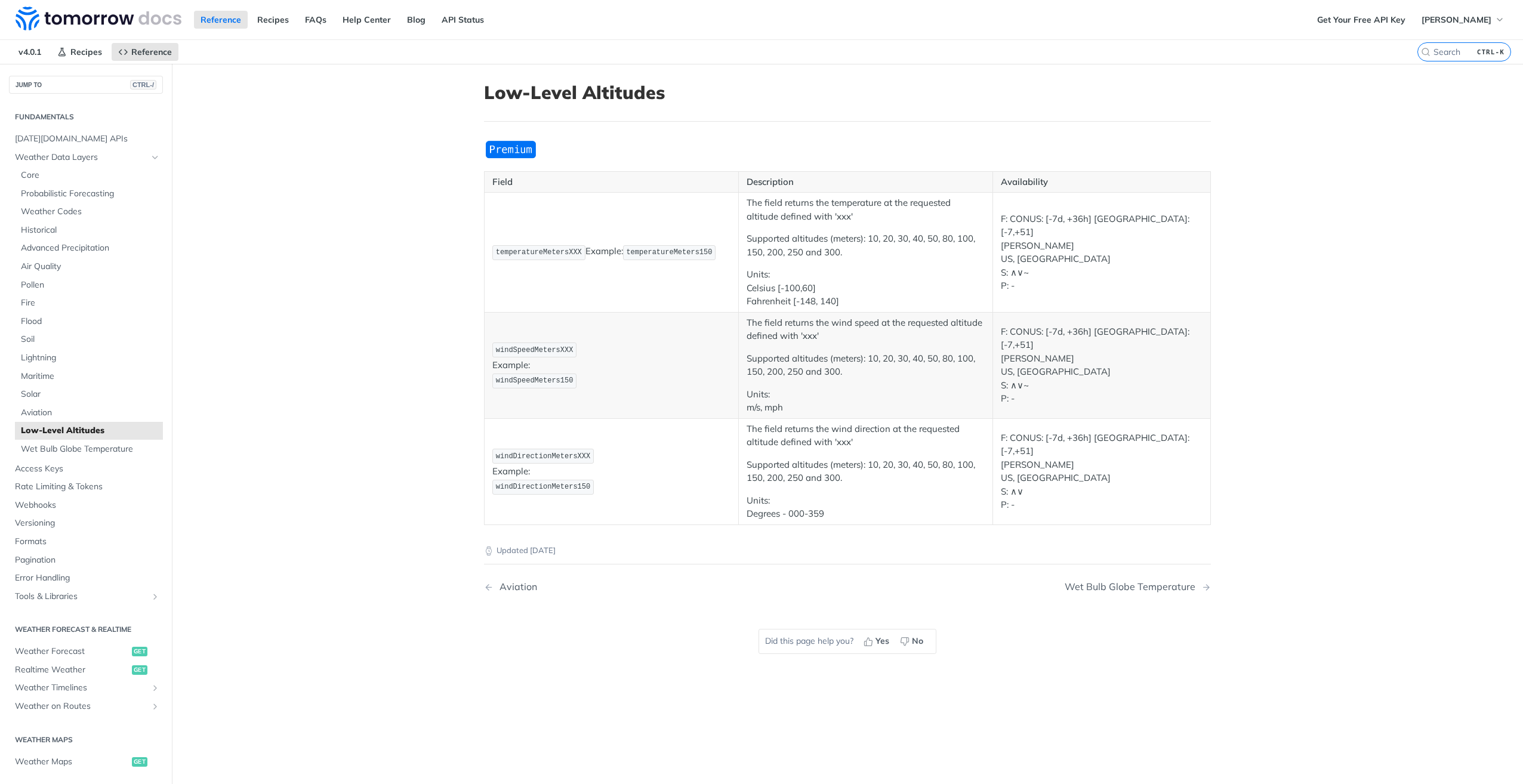
click at [532, 346] on span "windSpeedMetersXXX" at bounding box center [535, 350] width 78 height 8
copy span "windSpeedMetersXXX"
click at [496, 380] on span "windSpeedMeters150" at bounding box center [535, 381] width 78 height 8
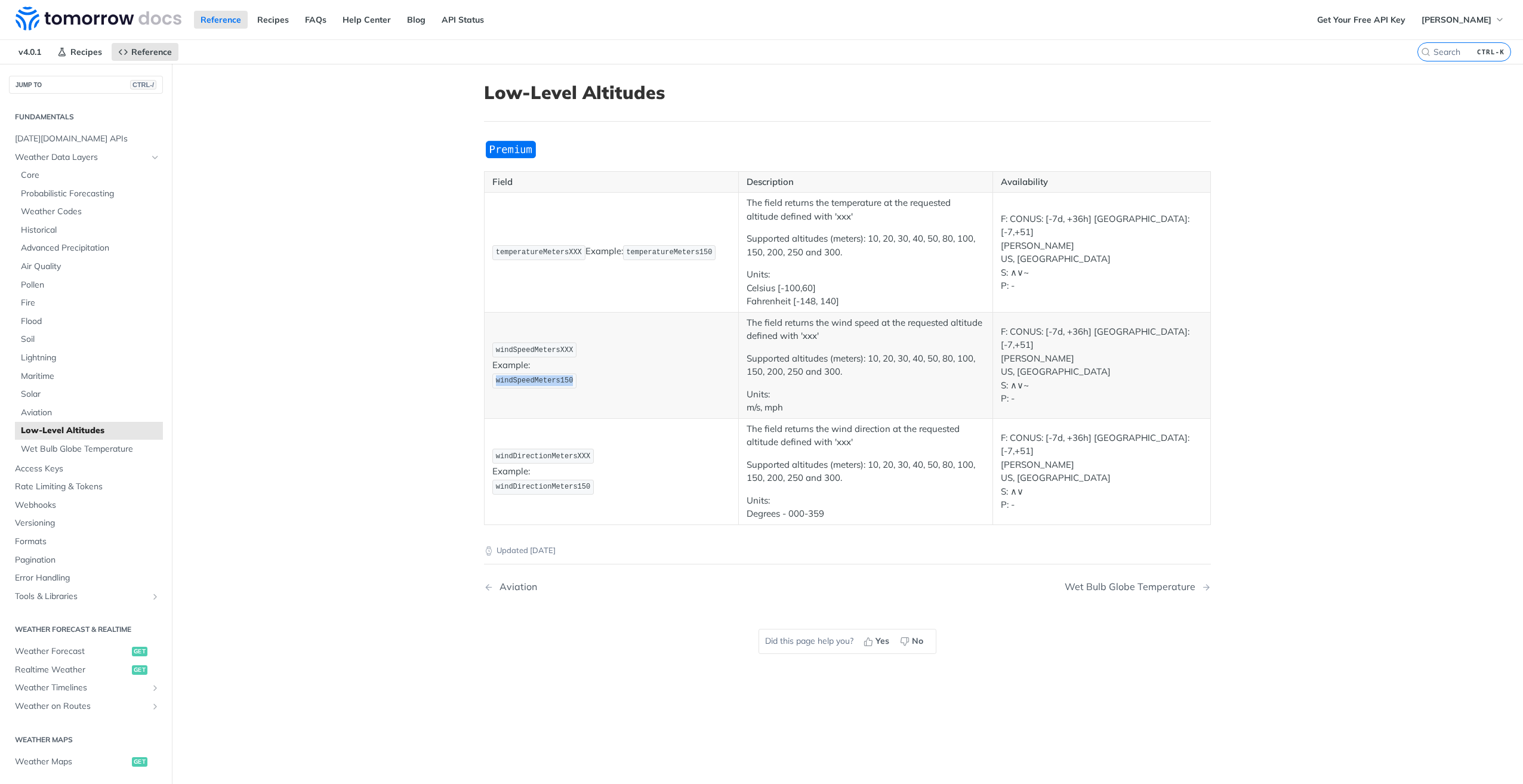
copy span "windSpeedMeters150"
click at [92, 179] on span "Core" at bounding box center [90, 175] width 139 height 12
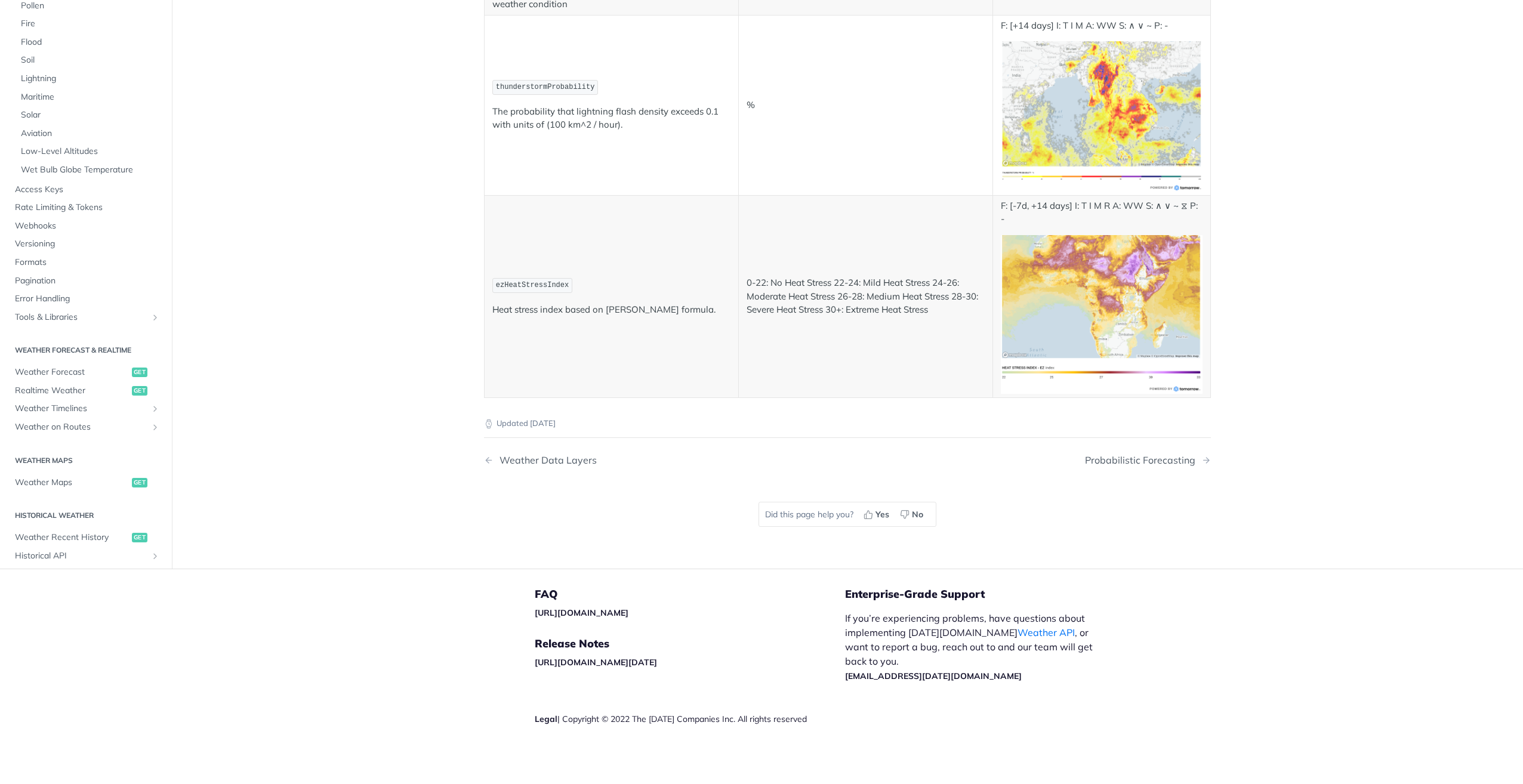
scroll to position [5609, 0]
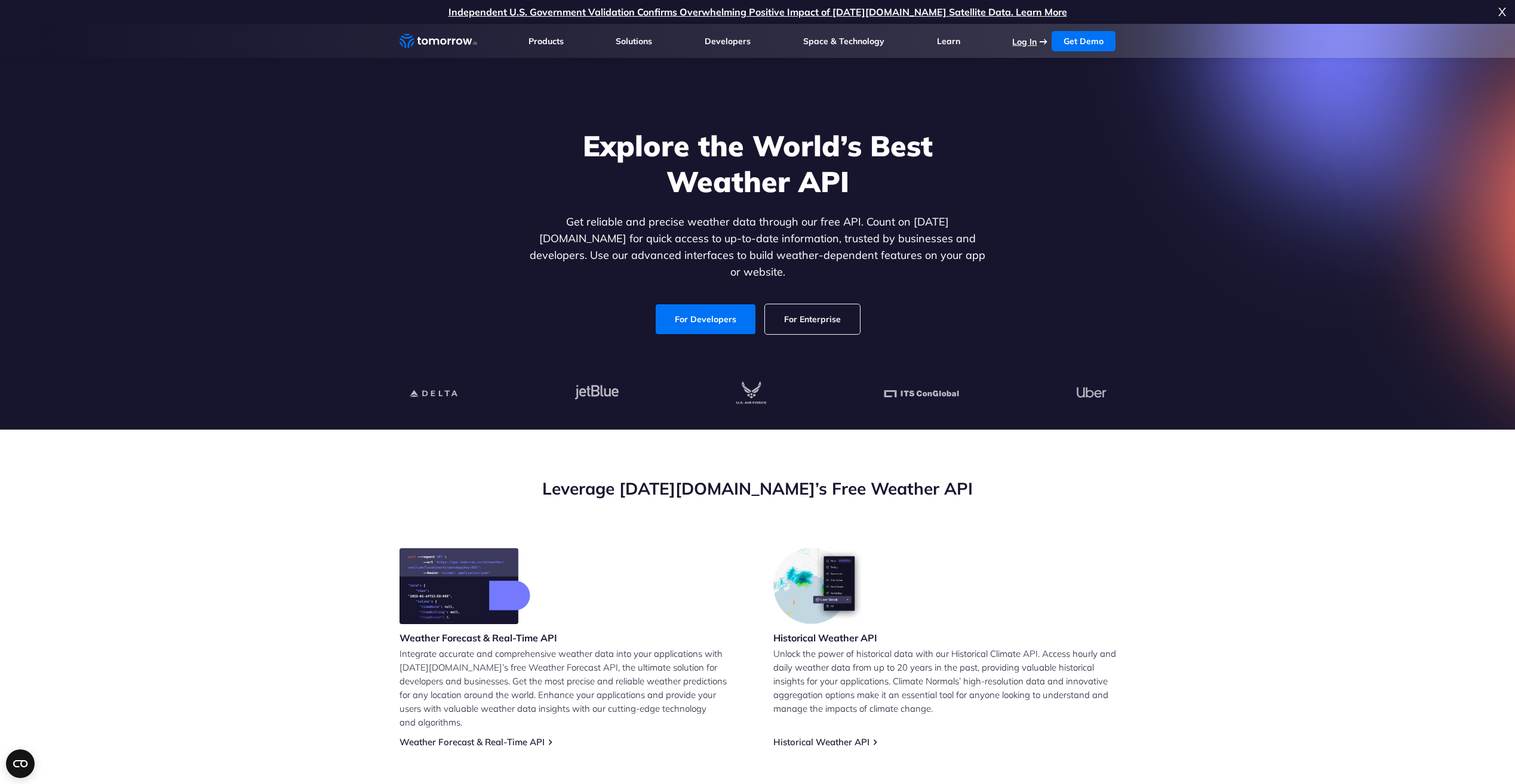
click at [1029, 39] on link "Log In" at bounding box center [1024, 42] width 24 height 11
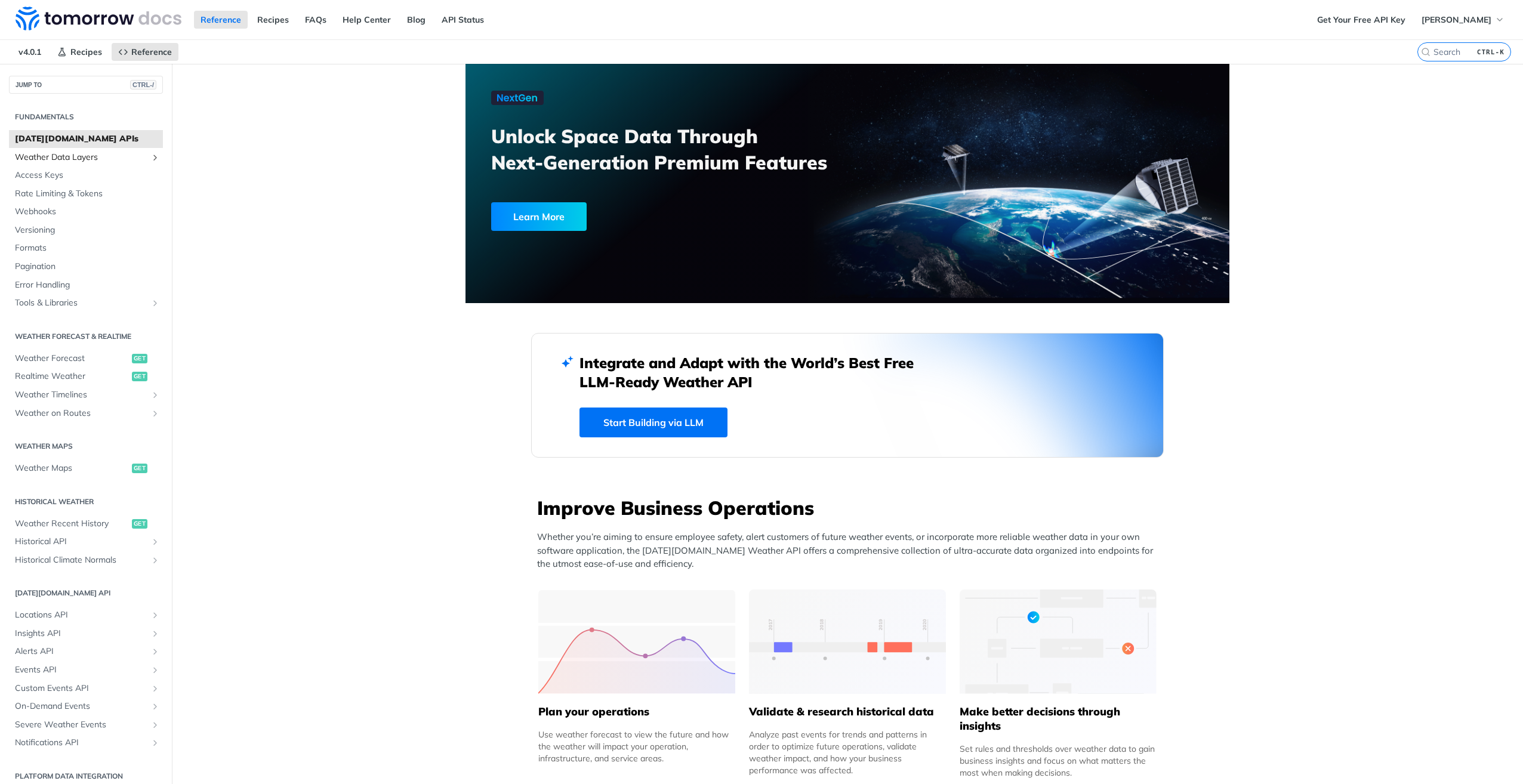
click at [150, 157] on icon "Show subpages for Weather Data Layers" at bounding box center [155, 157] width 10 height 10
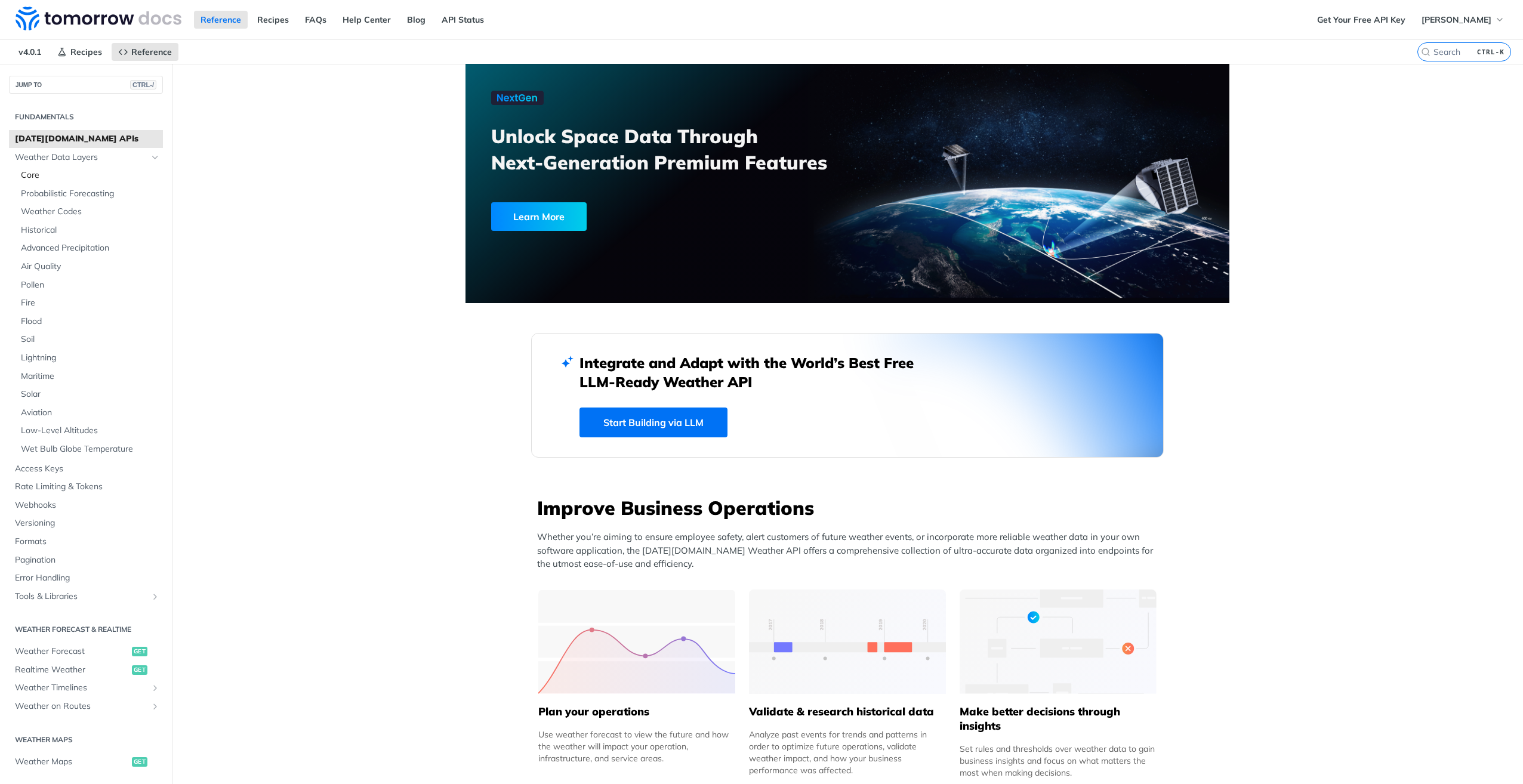
click at [45, 175] on span "Core" at bounding box center [90, 175] width 139 height 12
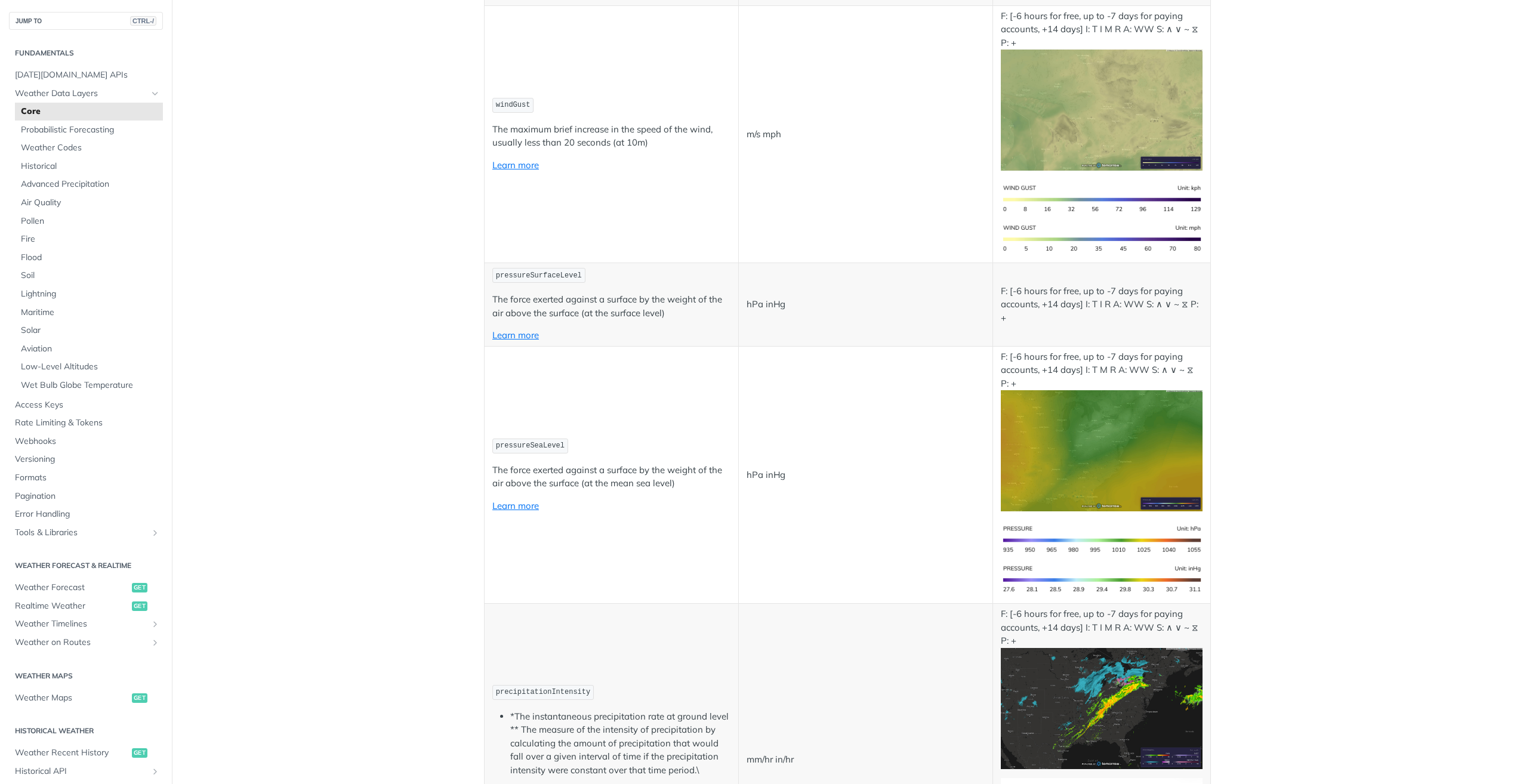
scroll to position [955, 0]
